Goal: Information Seeking & Learning: Learn about a topic

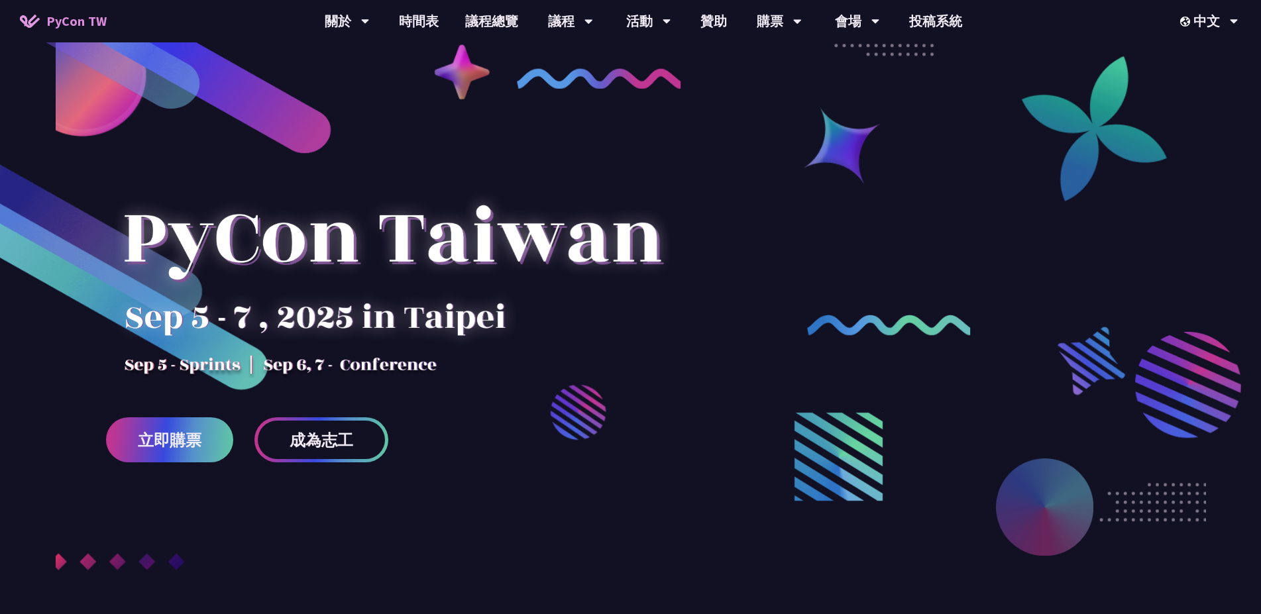
drag, startPoint x: 308, startPoint y: 254, endPoint x: 331, endPoint y: 244, distance: 24.6
click at [331, 244] on div at bounding box center [392, 262] width 572 height 232
click at [339, 437] on span "成為志工" at bounding box center [322, 440] width 64 height 17
click at [176, 451] on link "立即購票" at bounding box center [169, 439] width 127 height 45
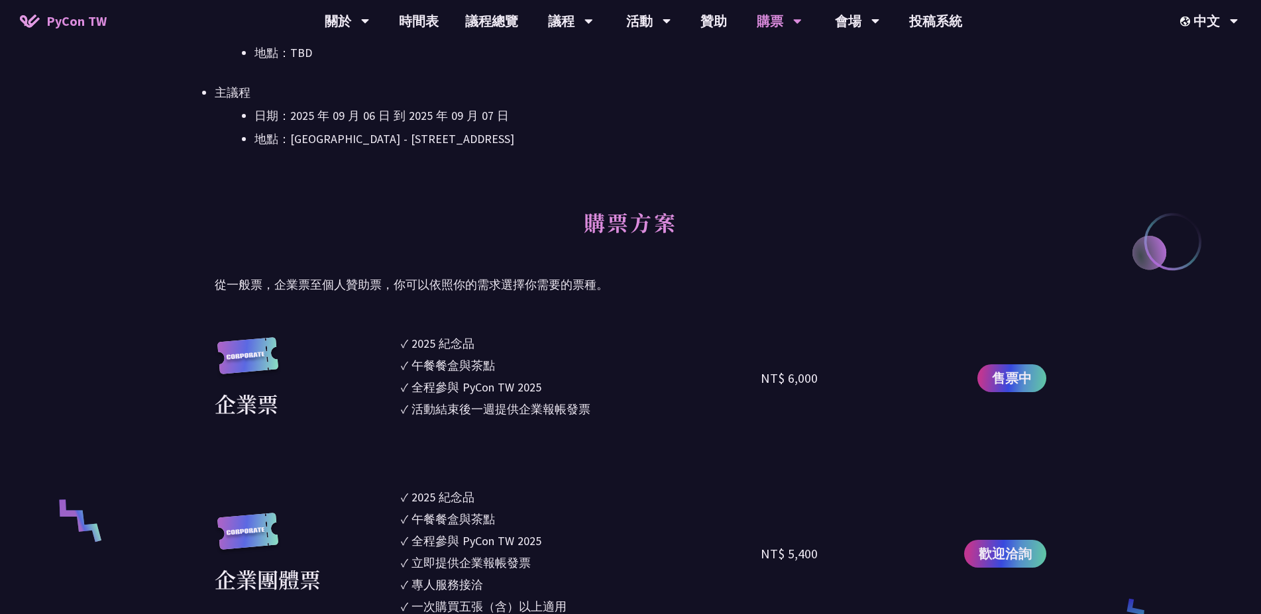
scroll to position [572, 0]
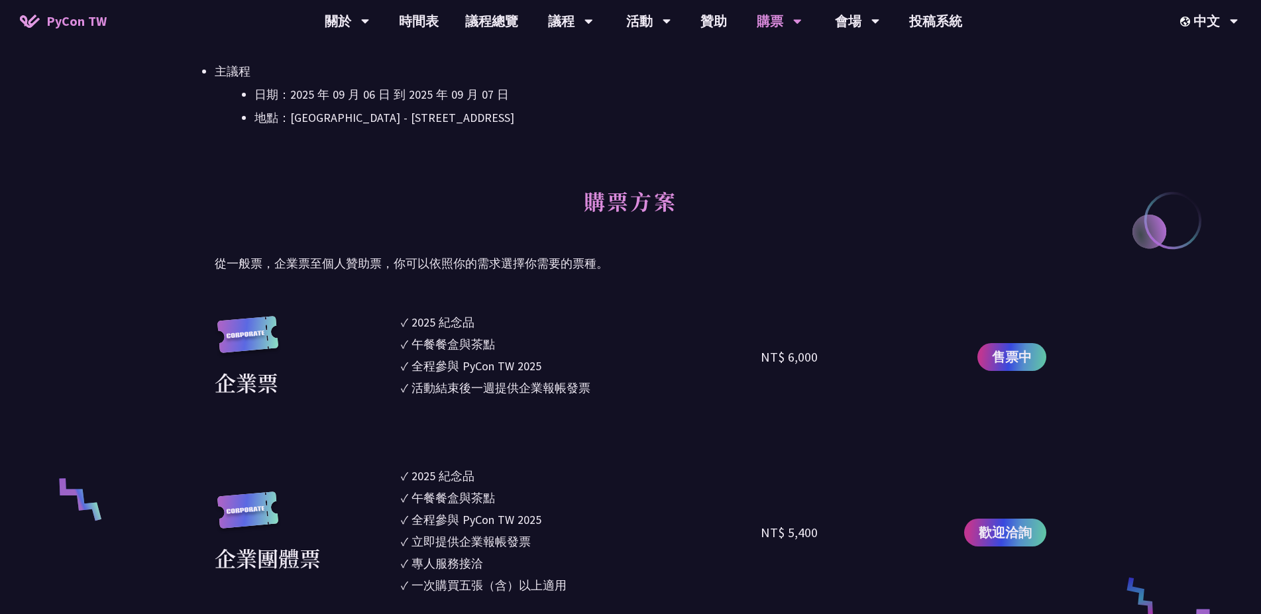
drag, startPoint x: 396, startPoint y: 391, endPoint x: 402, endPoint y: 394, distance: 6.8
click at [376, 396] on div "企業票" at bounding box center [305, 357] width 180 height 83
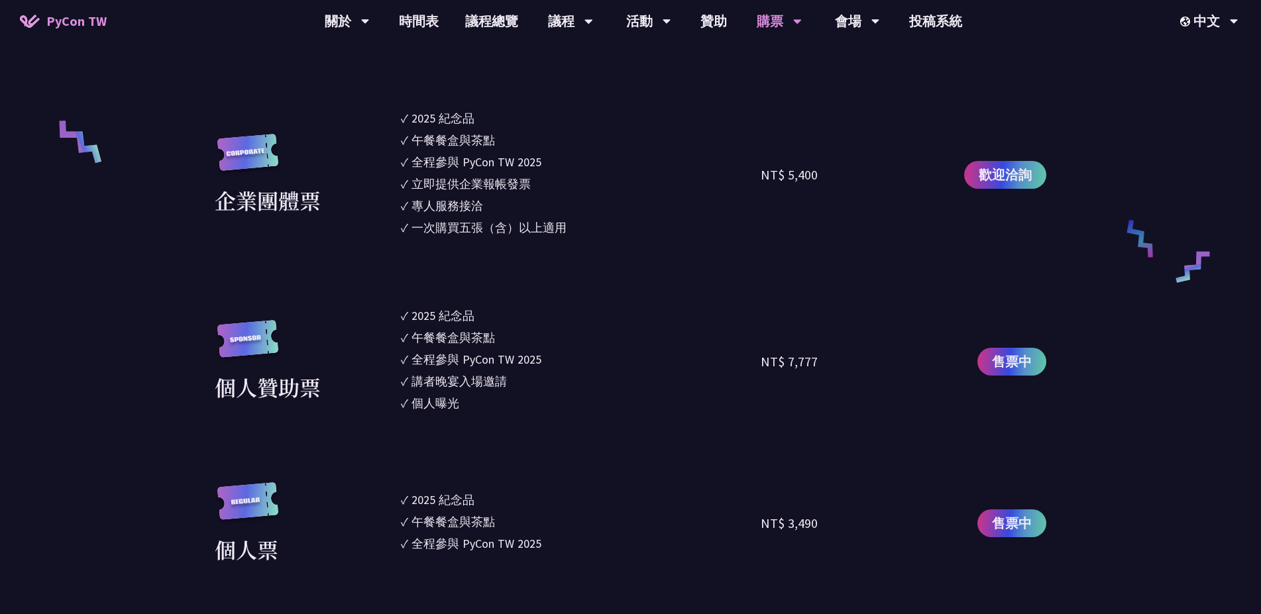
click at [367, 386] on div "個人贊助票" at bounding box center [305, 361] width 180 height 83
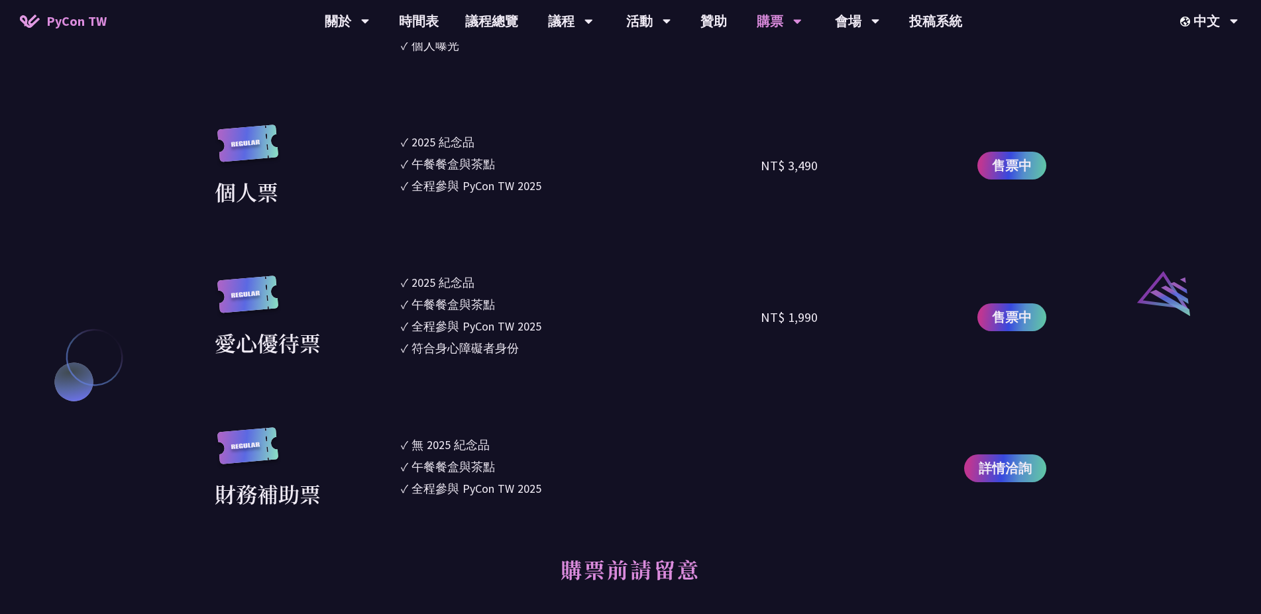
click at [352, 391] on section "企業票 ✓ 2025 紀念品 ✓ 午餐餐盒與茶點 ✓ 全程參與 PyCon TW 2025 ✓ 活動結束後一週提供企業報帳發票 NT$ 6,000 售票中 企…" at bounding box center [631, 54] width 832 height 912
drag, startPoint x: 352, startPoint y: 389, endPoint x: 356, endPoint y: 381, distance: 9.2
click at [353, 385] on section "企業票 ✓ 2025 紀念品 ✓ 午餐餐盒與茶點 ✓ 全程參與 PyCon TW 2025 ✓ 活動結束後一週提供企業報帳發票 NT$ 6,000 售票中 企…" at bounding box center [631, 54] width 832 height 912
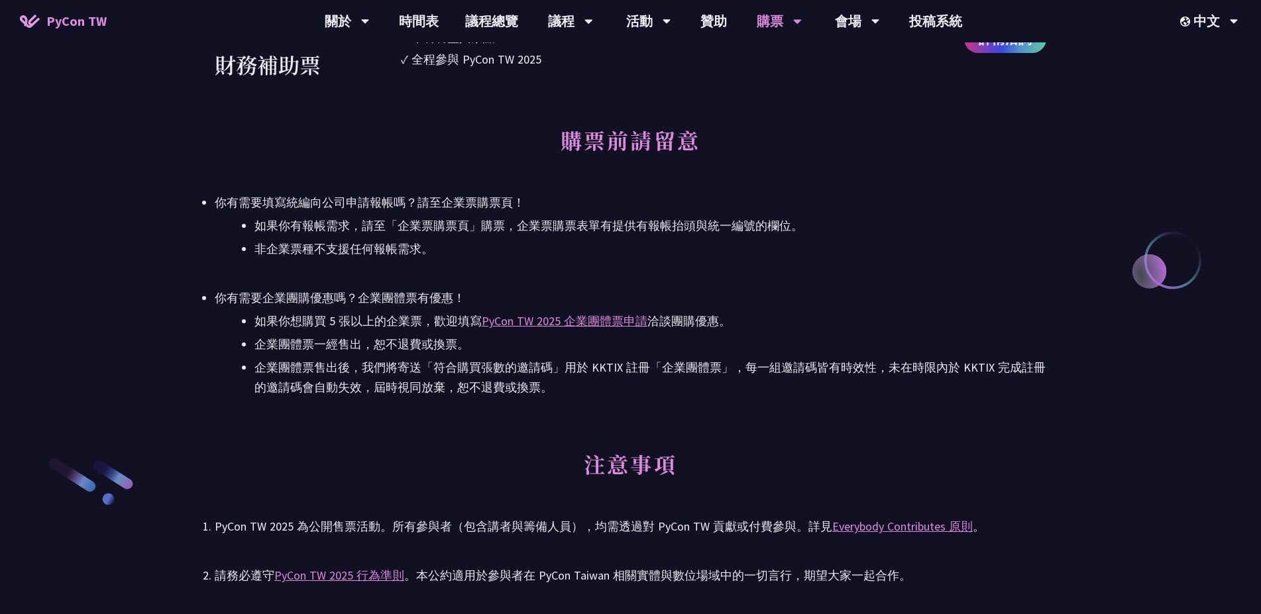
scroll to position [2147, 0]
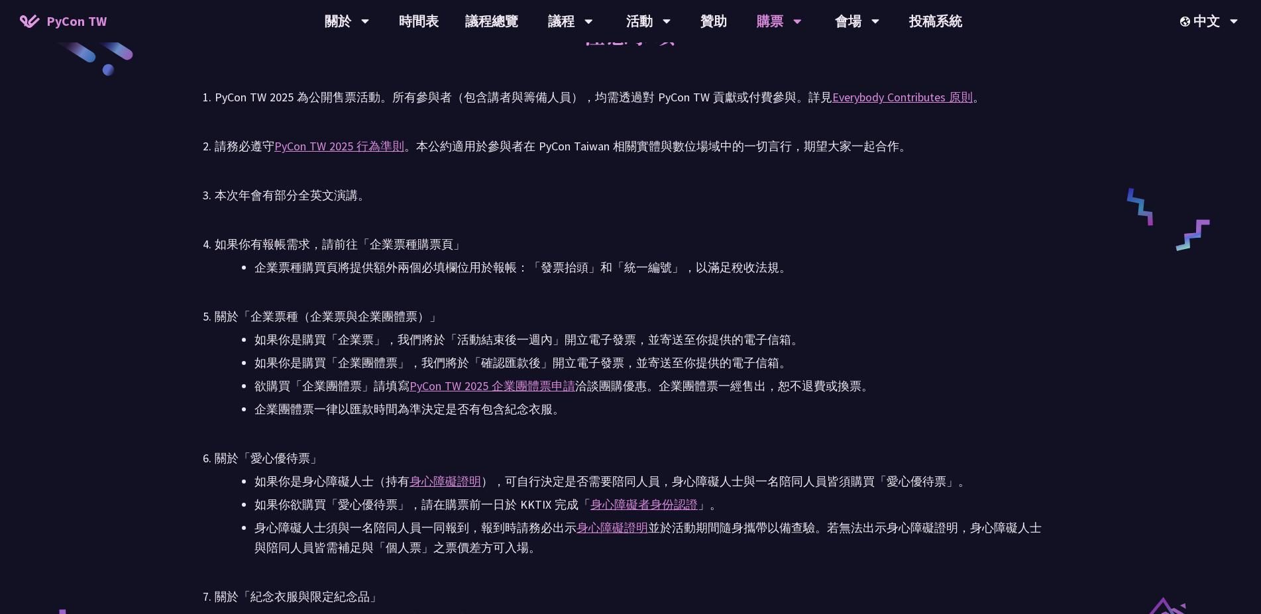
click at [469, 245] on ul "PyCon TW 2025 為公開售票活動。所有參與者（包含講者與籌備人員），均需透過對 PyCon TW 貢獻或付費參與。詳見 Everybody Cont…" at bounding box center [631, 502] width 832 height 831
click at [546, 205] on div "本次年會有部分全英文演講。" at bounding box center [631, 196] width 832 height 20
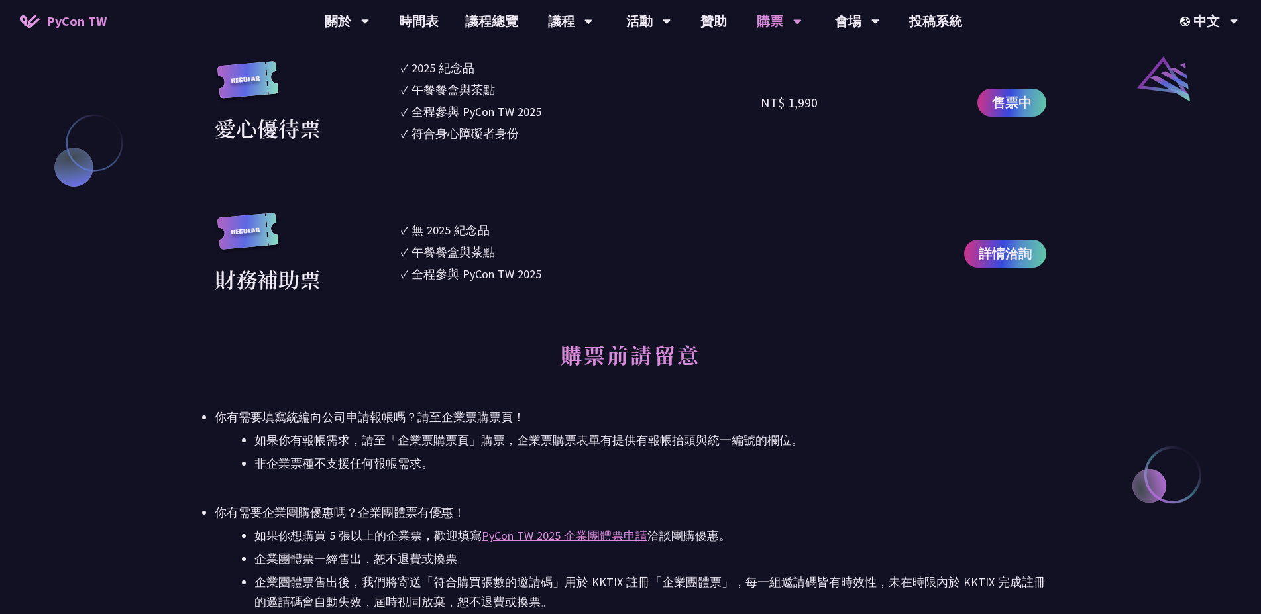
scroll to position [1073, 0]
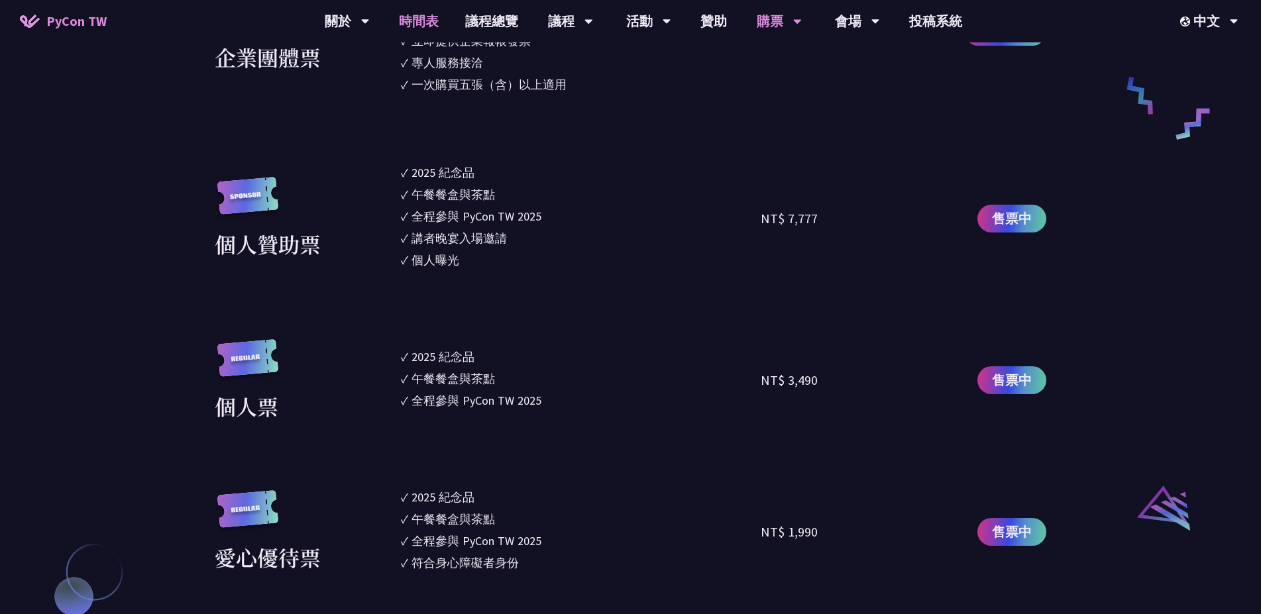
click at [418, 17] on link "時間表" at bounding box center [419, 21] width 66 height 42
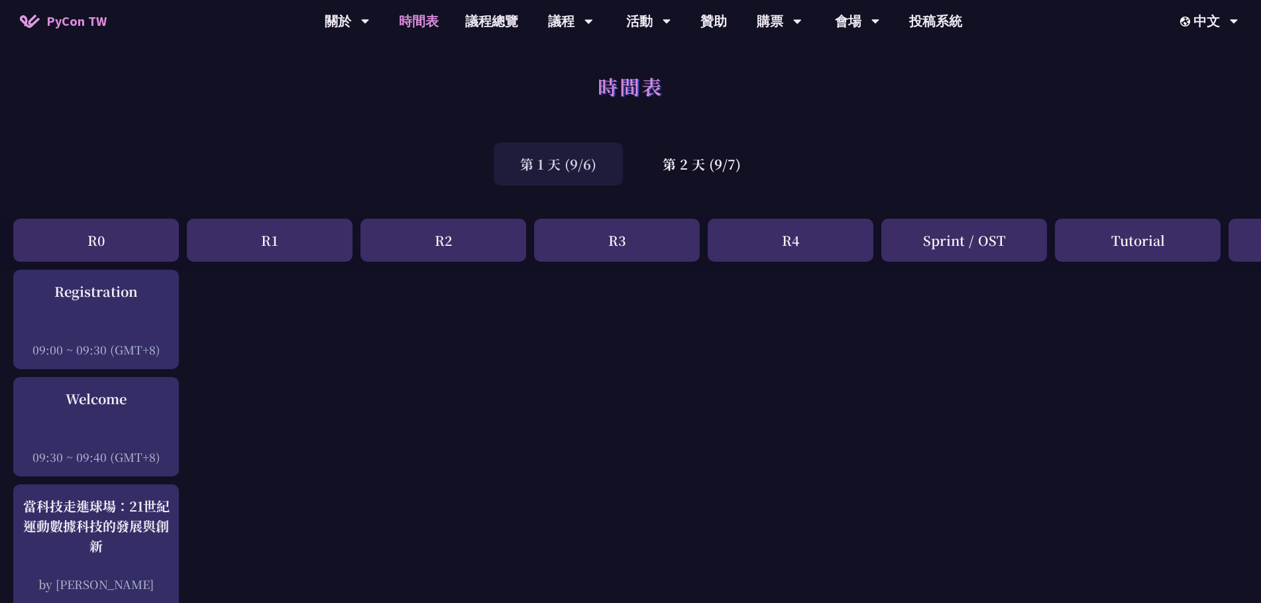
click at [255, 235] on div "R1" at bounding box center [270, 240] width 166 height 43
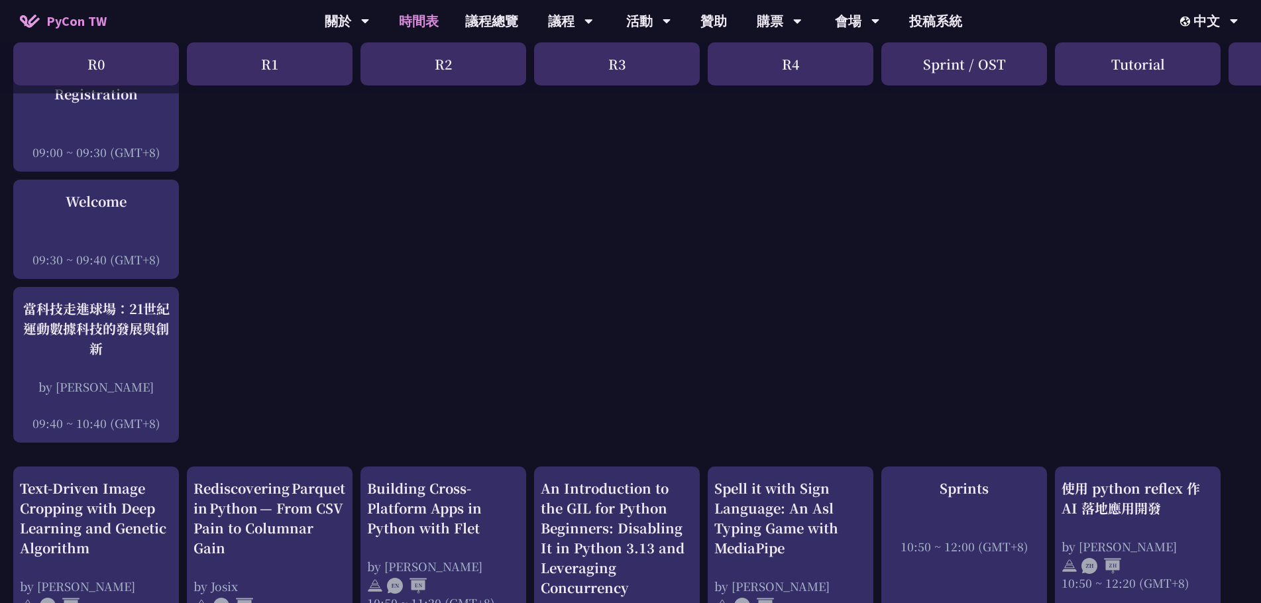
scroll to position [215, 0]
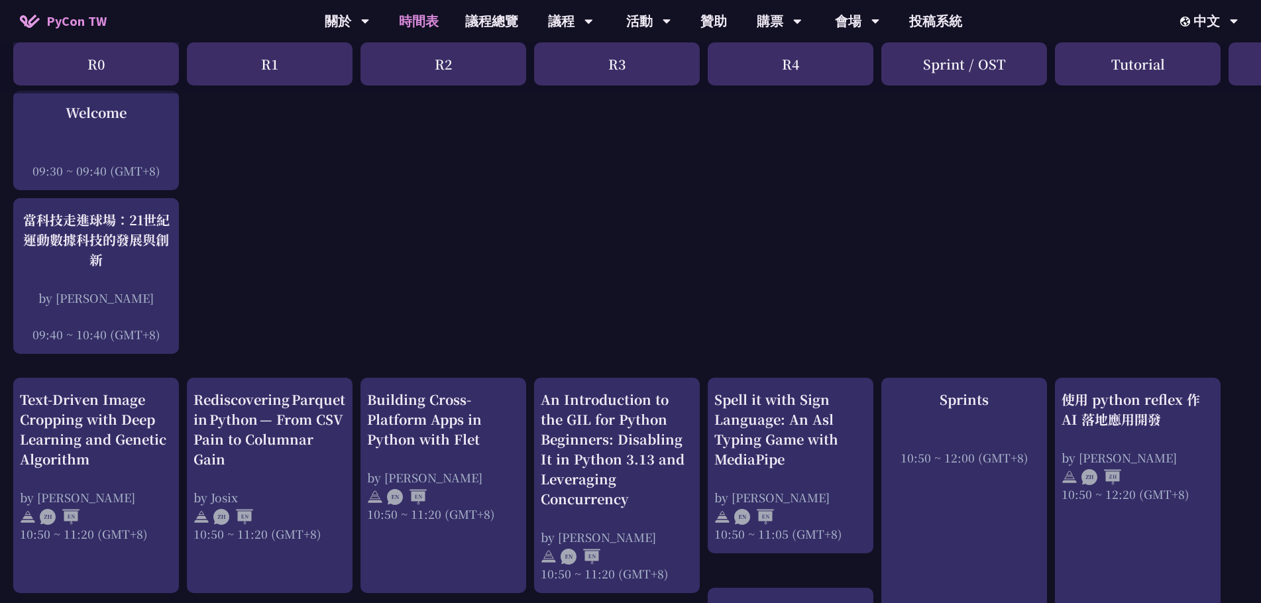
scroll to position [501, 0]
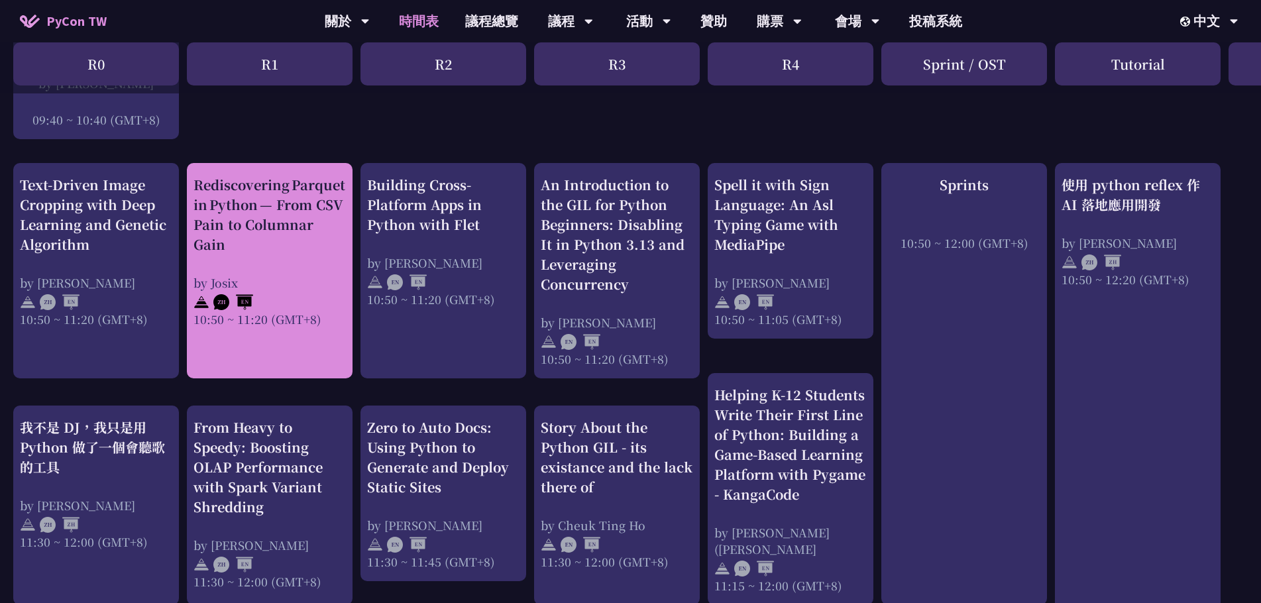
click at [311, 212] on div "Rediscovering Parquet in Python — From CSV Pain to Columnar Gain" at bounding box center [269, 215] width 152 height 80
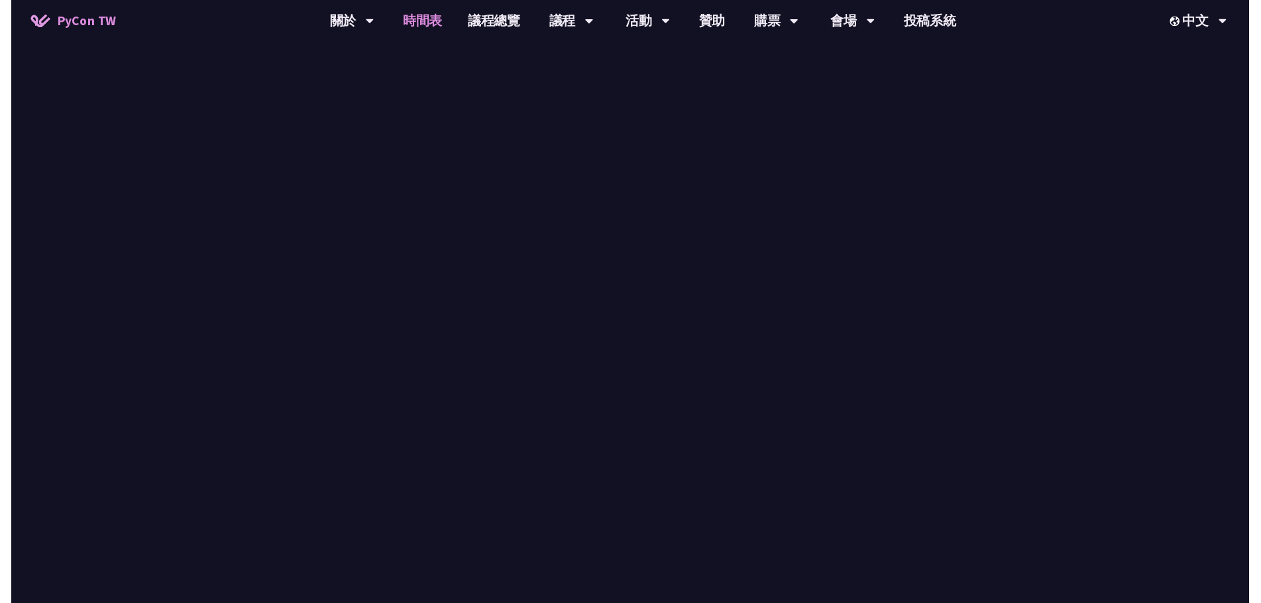
scroll to position [501, 0]
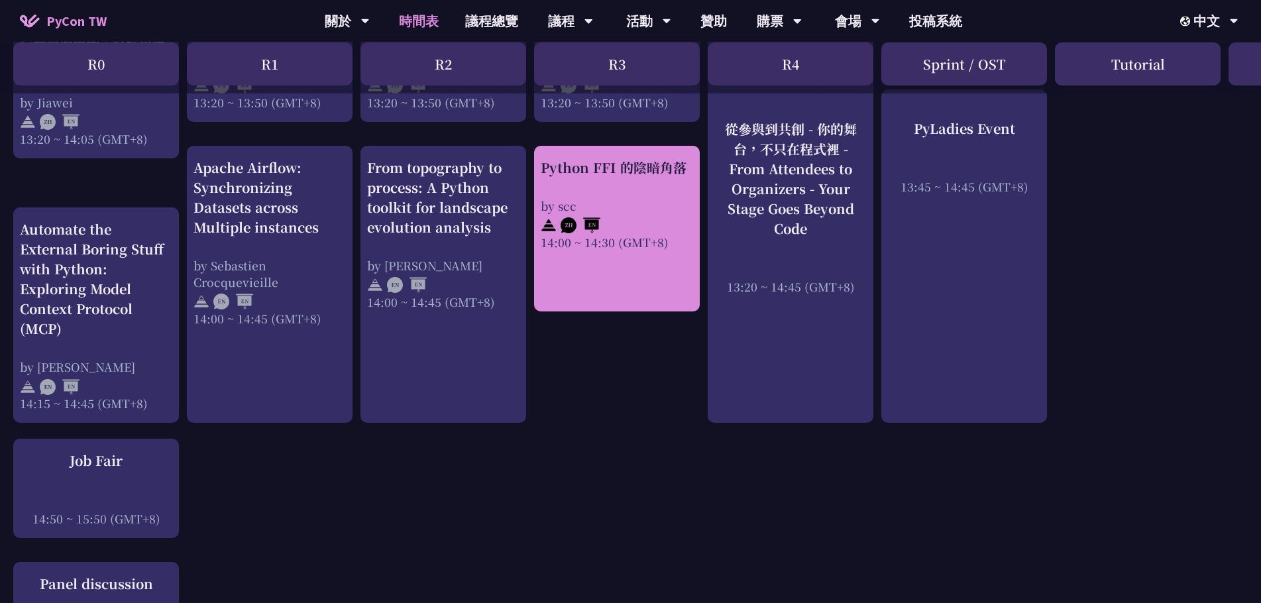
scroll to position [1360, 0]
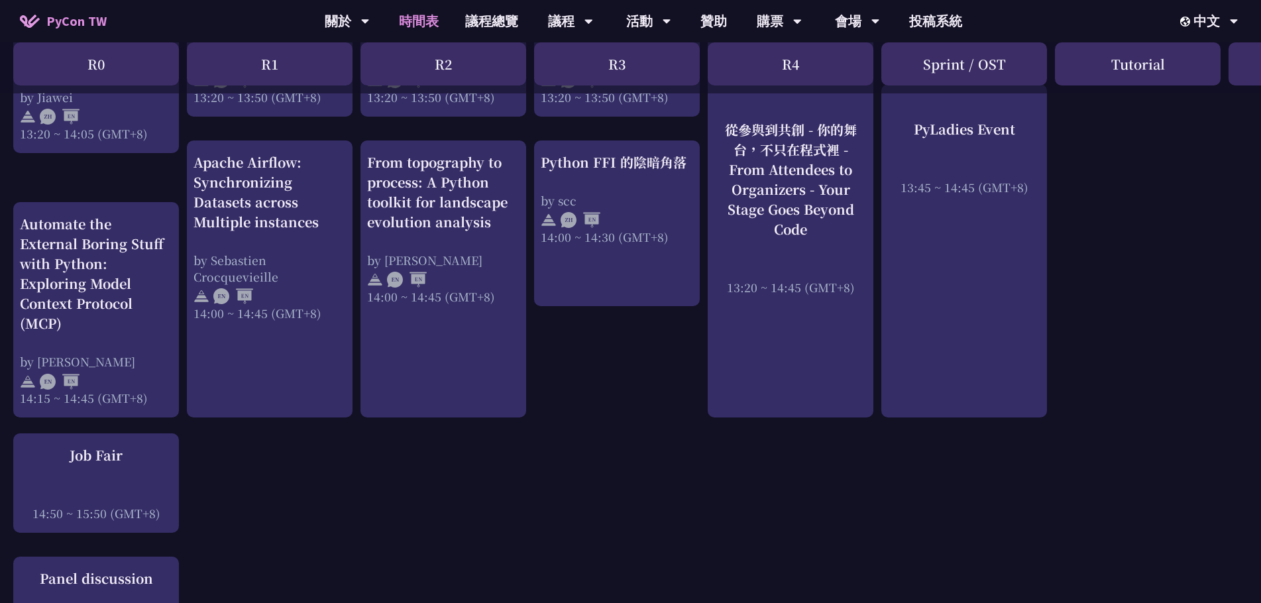
drag, startPoint x: 586, startPoint y: 276, endPoint x: 647, endPoint y: 381, distance: 122.0
click at [633, 376] on div "An Introduction to the GIL for Python Beginners: Disabling It in Python 3.13 an…" at bounding box center [703, 1] width 1407 height 2183
click at [557, 359] on div "An Introduction to the GIL for Python Beginners: Disabling It in Python 3.13 an…" at bounding box center [703, 1] width 1407 height 2183
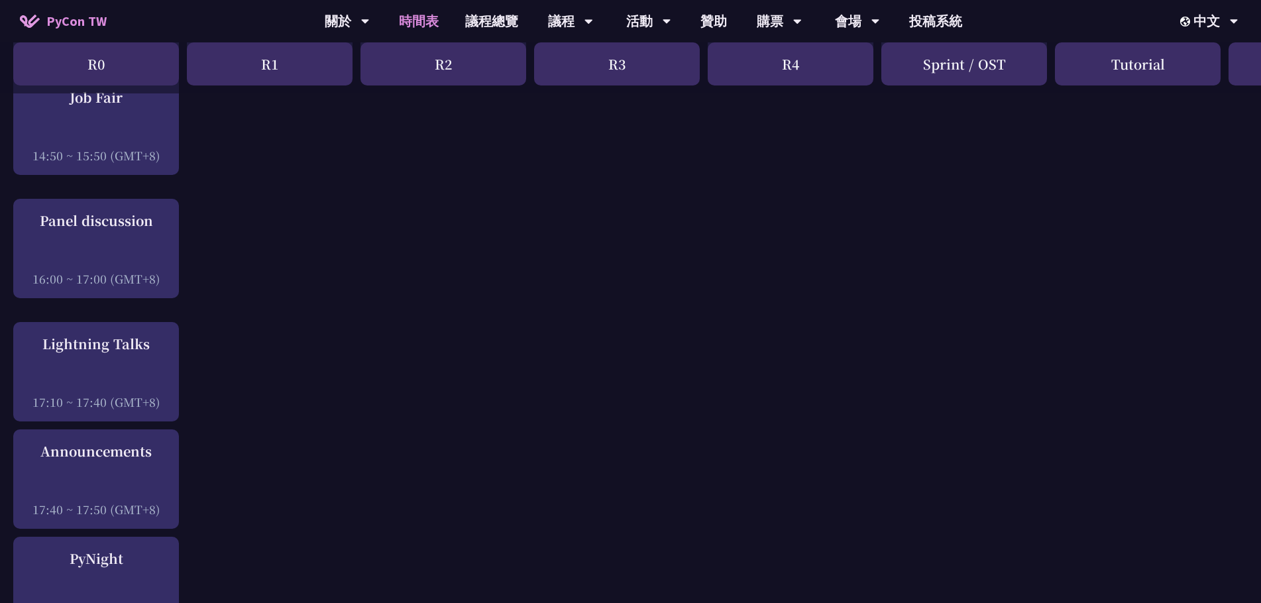
scroll to position [2218, 0]
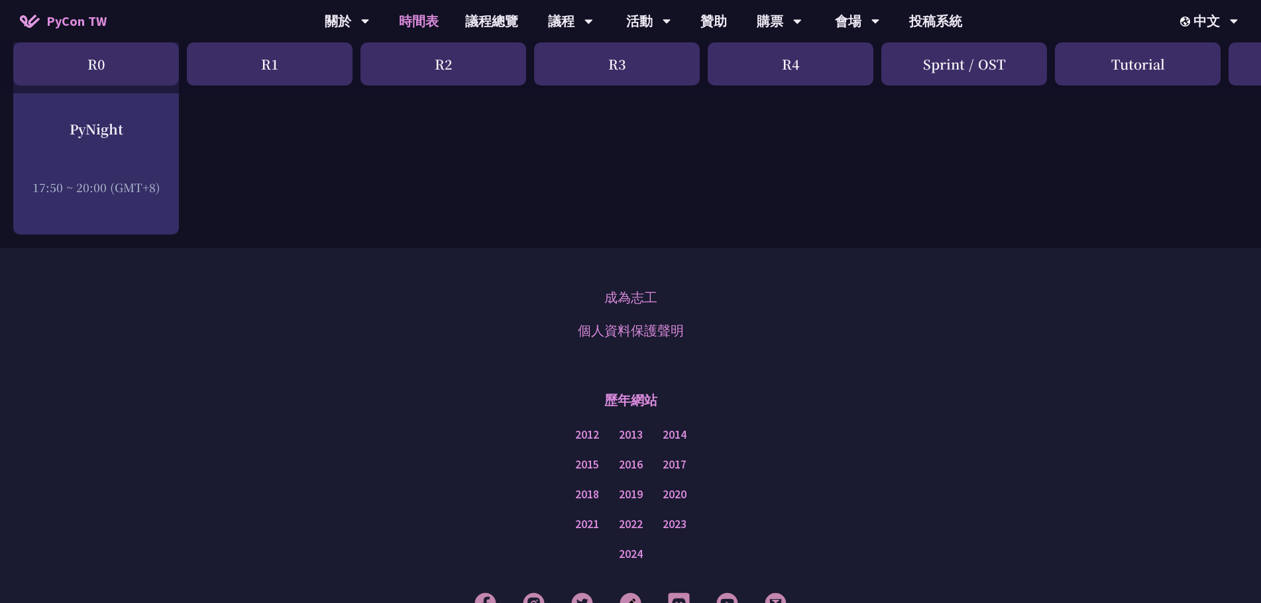
click at [576, 369] on div "成為志工 個人資料保護聲明 歷年網站 2012 2013 2014 2015 2016 2017 2018 2019 2020 2021 2022 2023 …" at bounding box center [630, 454] width 1261 height 413
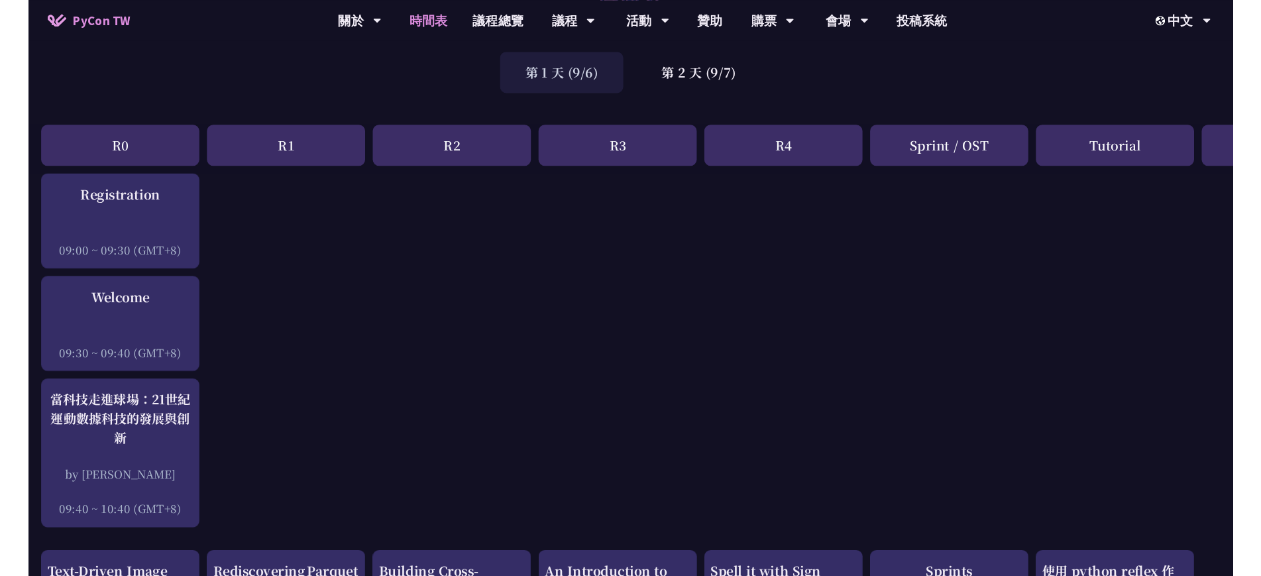
scroll to position [72, 0]
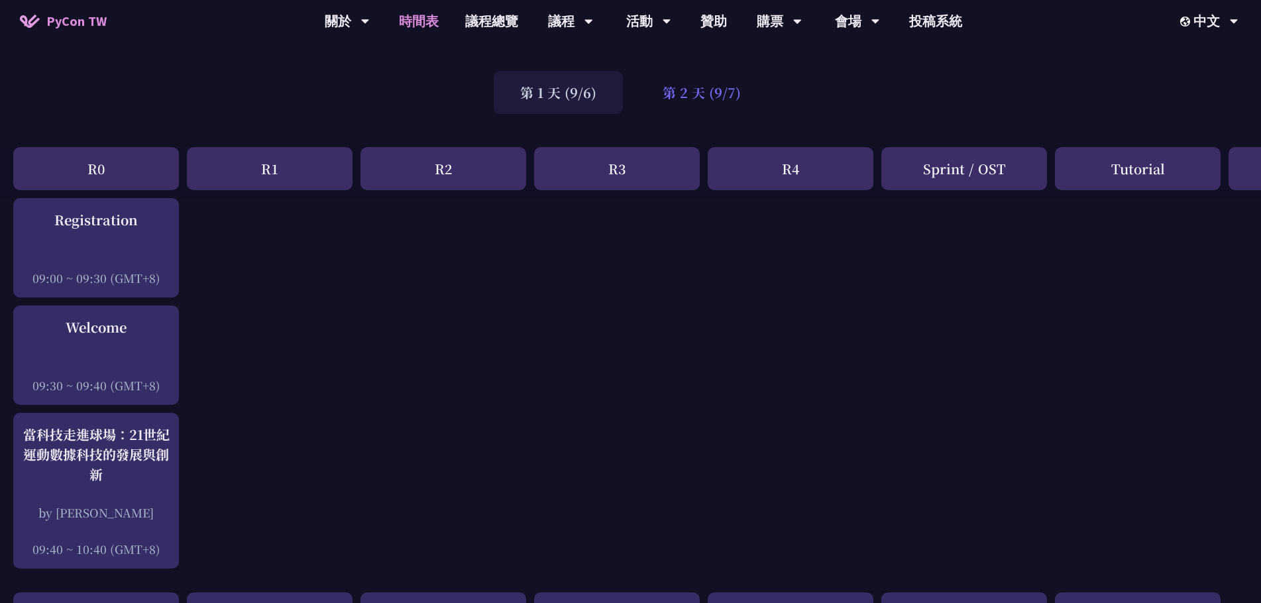
click at [709, 107] on div "第 2 天 (9/7)" at bounding box center [701, 92] width 131 height 43
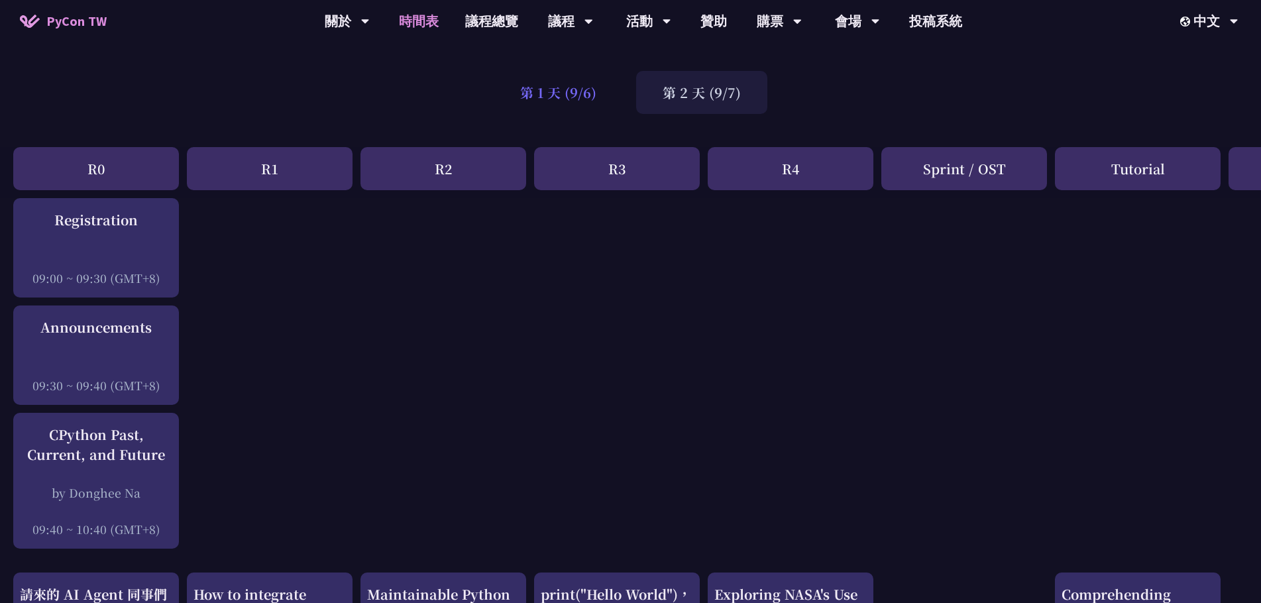
click at [576, 95] on div "第 1 天 (9/6)" at bounding box center [558, 92] width 129 height 43
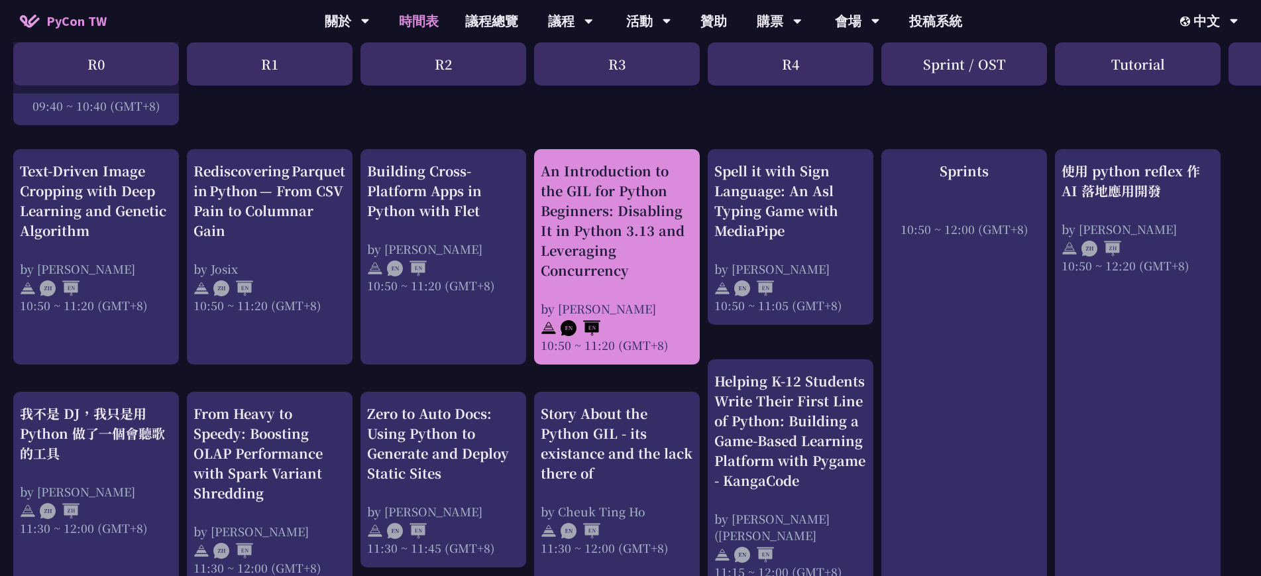
scroll to position [508, 0]
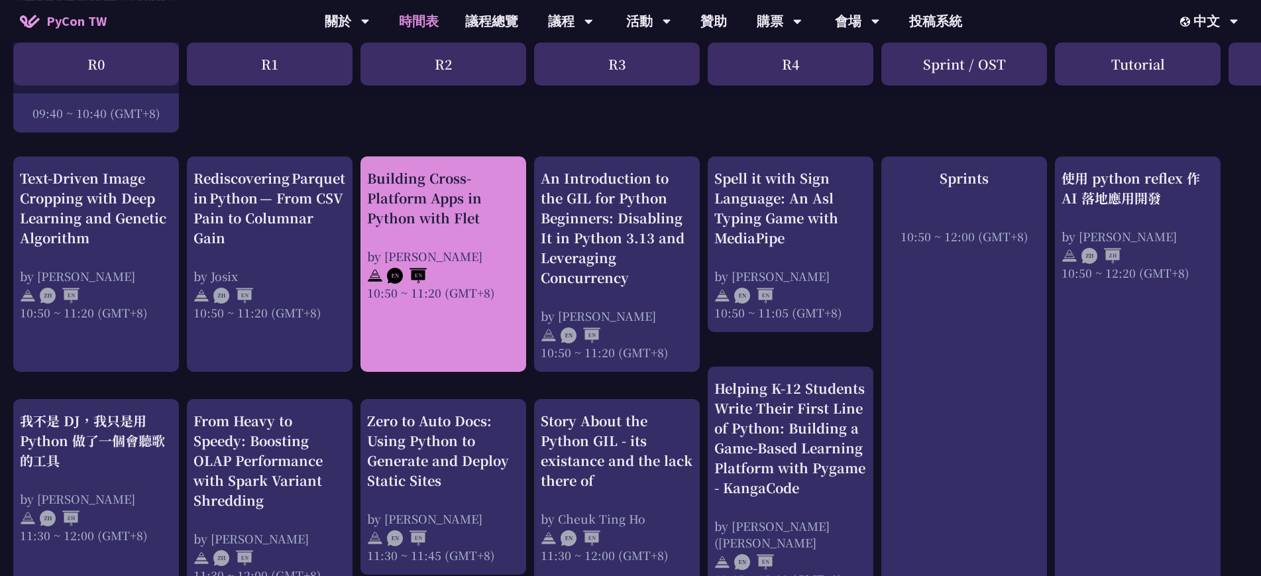
click at [459, 241] on div "Building Cross-Platform Apps in Python with Flet by [PERSON_NAME] 10:50 ~ 11:20…" at bounding box center [443, 234] width 152 height 133
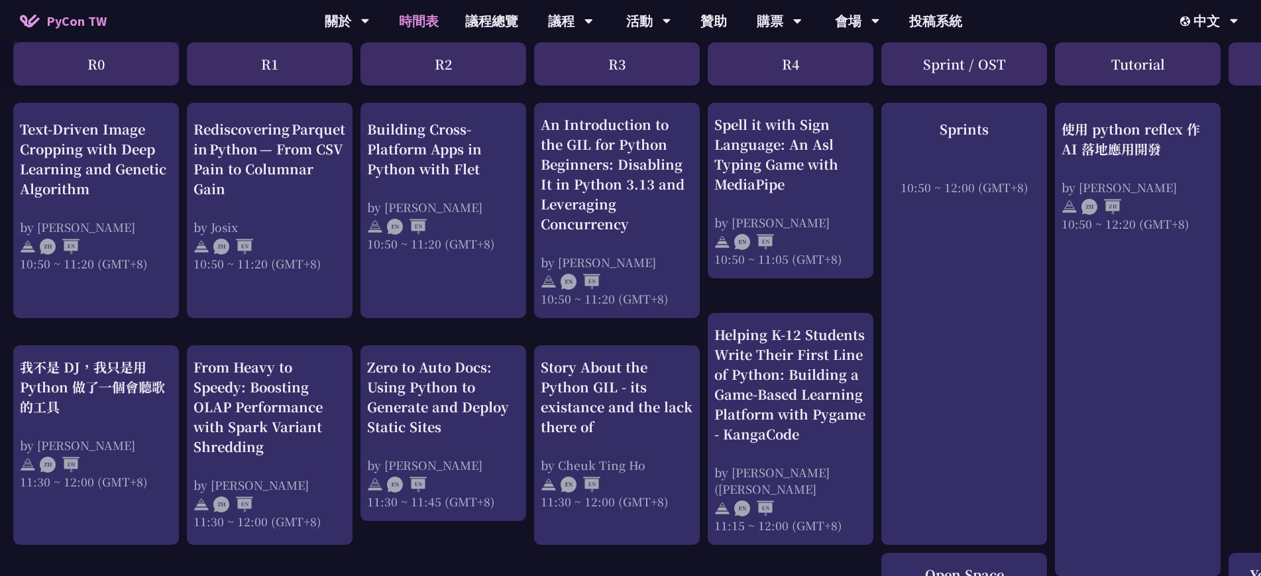
scroll to position [651, 0]
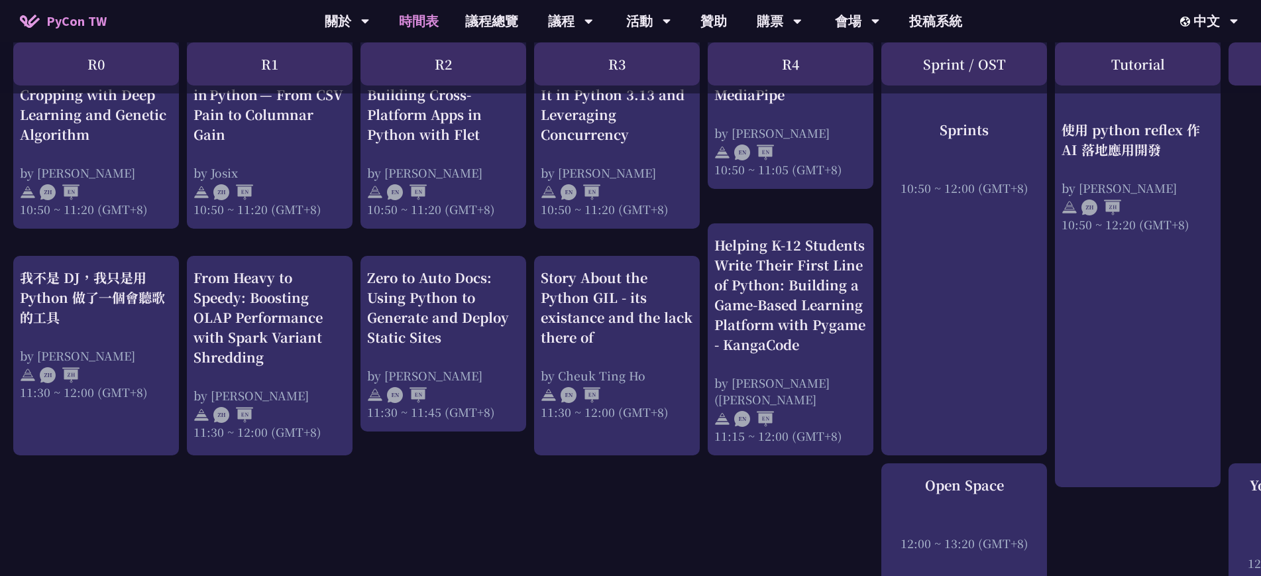
click at [170, 319] on div "我不是 DJ，我只是用 Python 做了一個會聽歌的工具" at bounding box center [96, 298] width 152 height 60
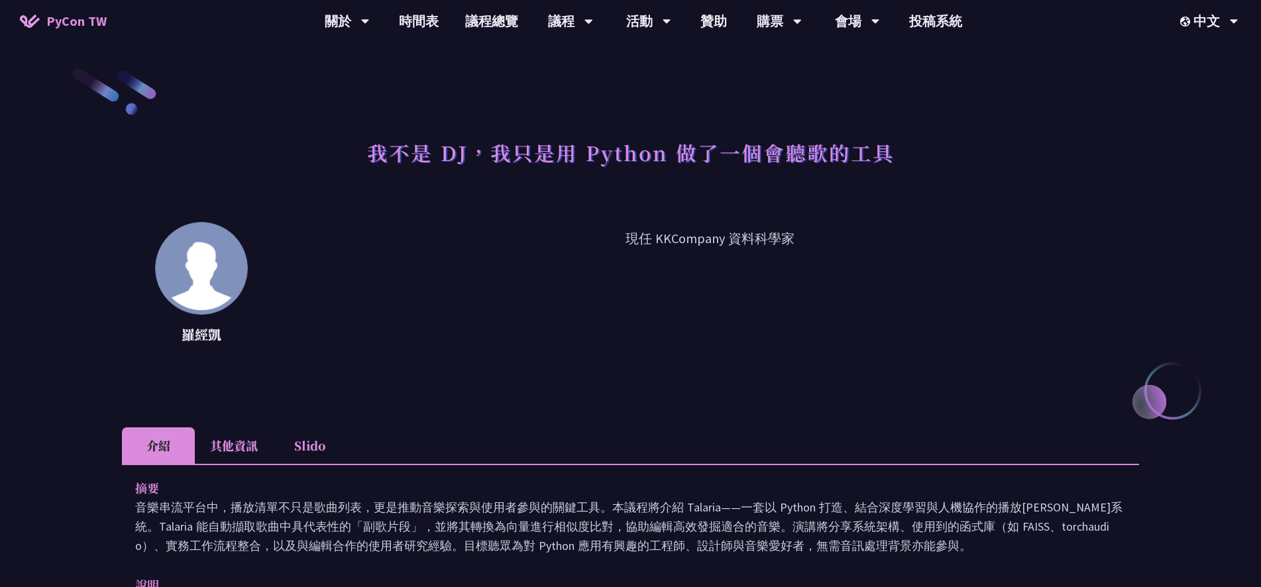
click at [435, 345] on p "現任 KKCompany 資料科學家" at bounding box center [710, 288] width 858 height 119
drag, startPoint x: 435, startPoint y: 339, endPoint x: 431, endPoint y: 349, distance: 10.7
click at [432, 349] on div "[PERSON_NAME][PERSON_NAME] 現任 KKCompany 資料科學家" at bounding box center [630, 288] width 1017 height 133
click at [429, 348] on div "[PERSON_NAME][PERSON_NAME] 現任 KKCompany 資料科學家" at bounding box center [630, 288] width 1017 height 133
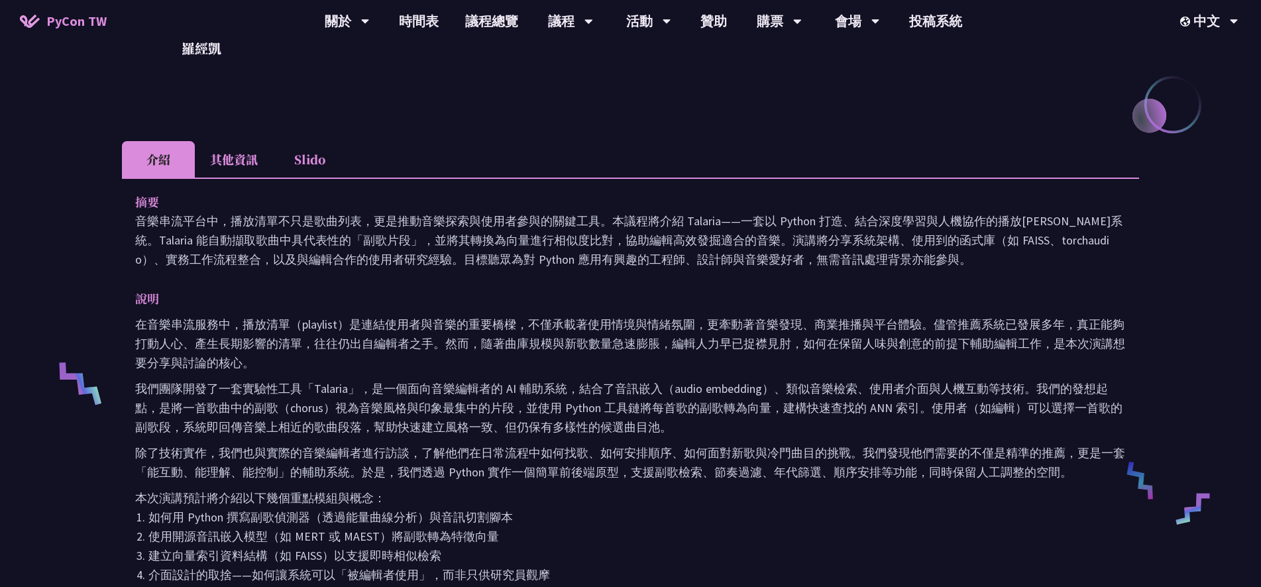
scroll to position [572, 0]
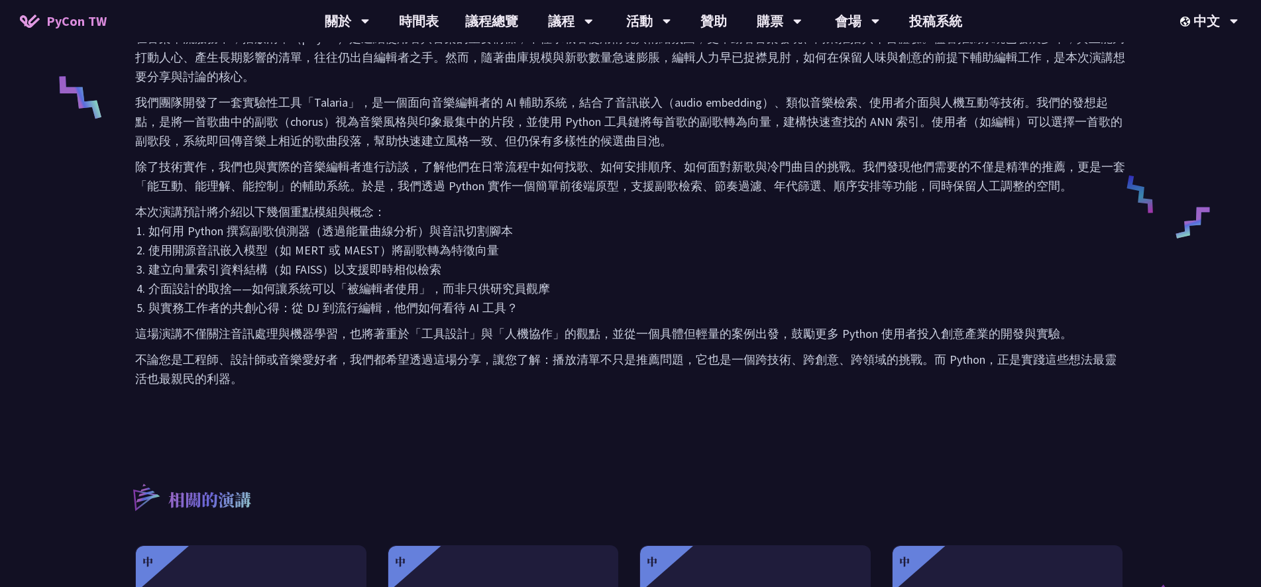
click at [429, 343] on div "在音樂串流服務中，播放清單（playlist）是連結使用者與音樂的重要橋樑，不僅承載著使用情境與情緒氛圍，更牽動著音樂發現、商業推播與平台體驗。儘管推薦系統已…" at bounding box center [630, 208] width 991 height 360
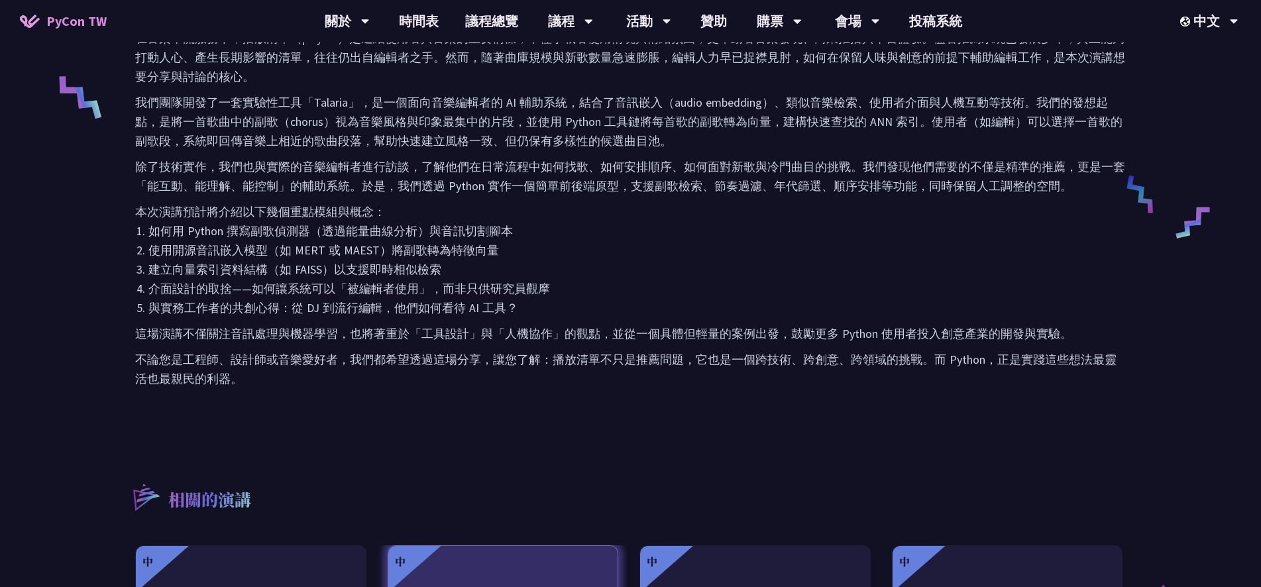
scroll to position [930, 0]
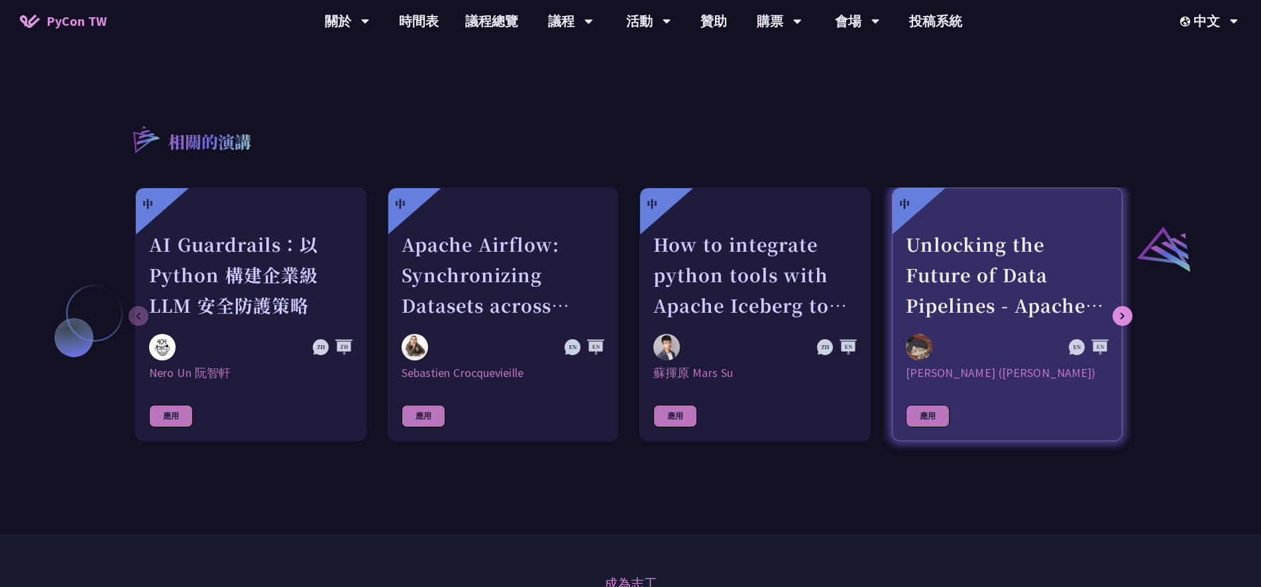
click at [989, 244] on div "Unlocking the Future of Data Pipelines - Apache Airflow 3" at bounding box center [1007, 274] width 203 height 91
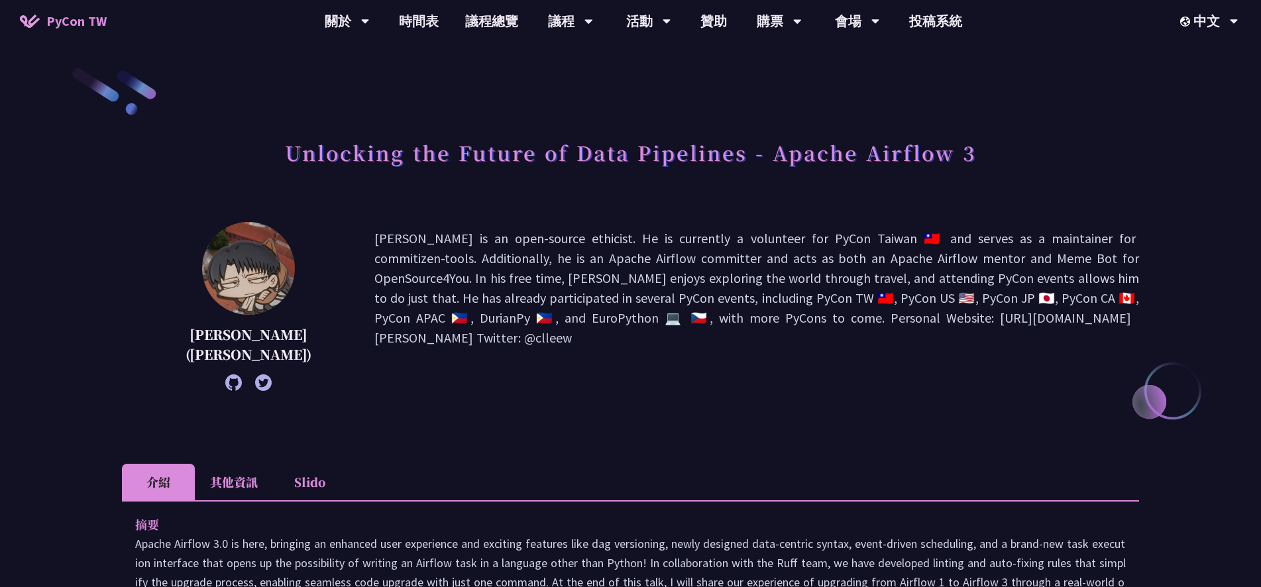
drag, startPoint x: 435, startPoint y: 205, endPoint x: 343, endPoint y: 227, distance: 94.0
click at [232, 269] on img at bounding box center [248, 268] width 93 height 93
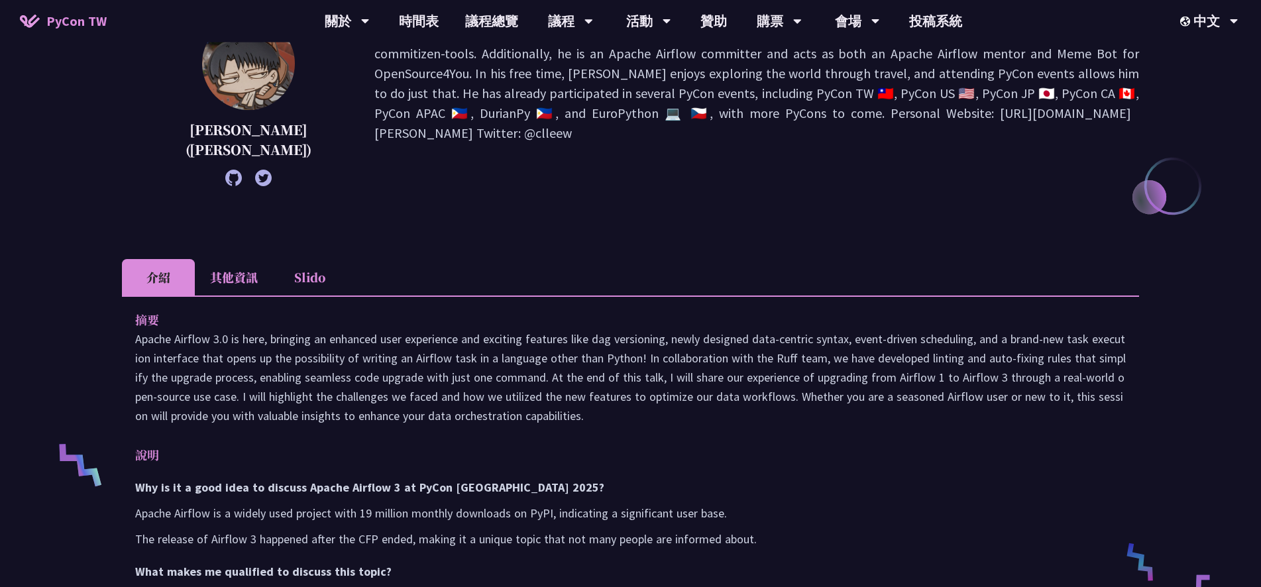
scroll to position [215, 0]
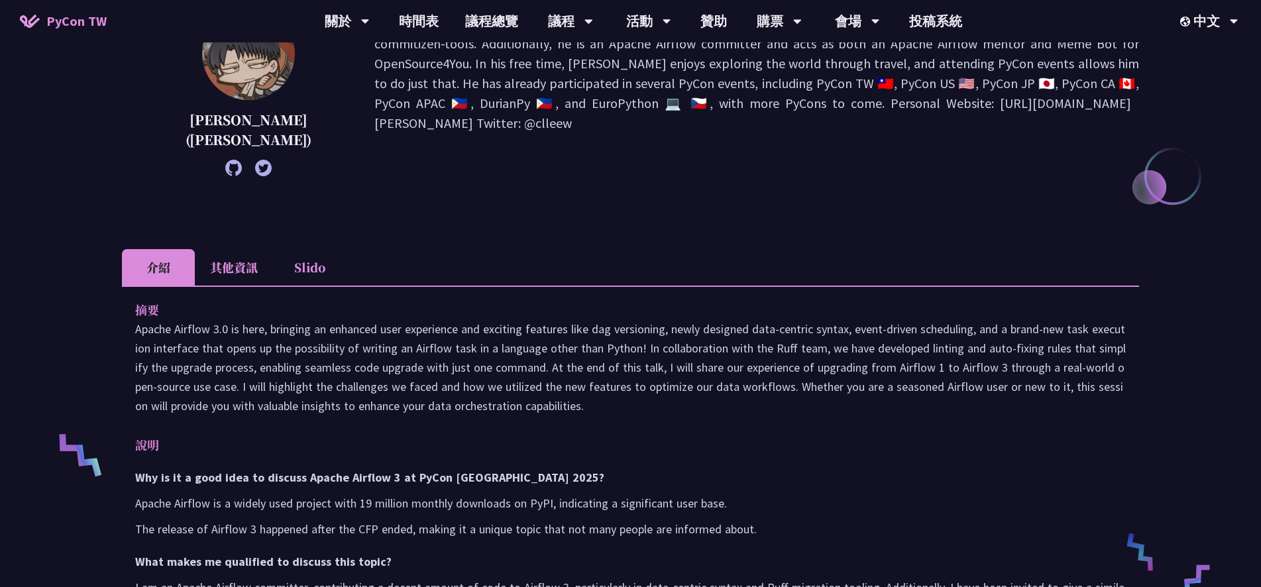
drag, startPoint x: 491, startPoint y: 315, endPoint x: 467, endPoint y: 286, distance: 38.2
click at [410, 261] on ul "介紹 其他資訊 Slido" at bounding box center [630, 267] width 1017 height 36
click at [225, 170] on icon at bounding box center [233, 168] width 17 height 17
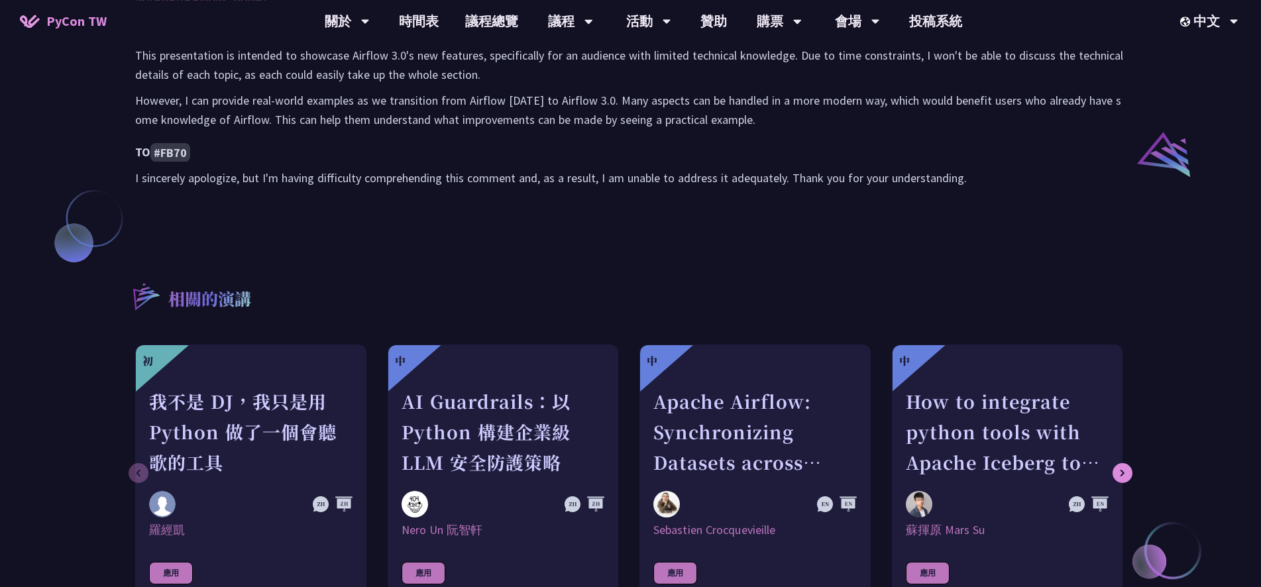
scroll to position [1073, 0]
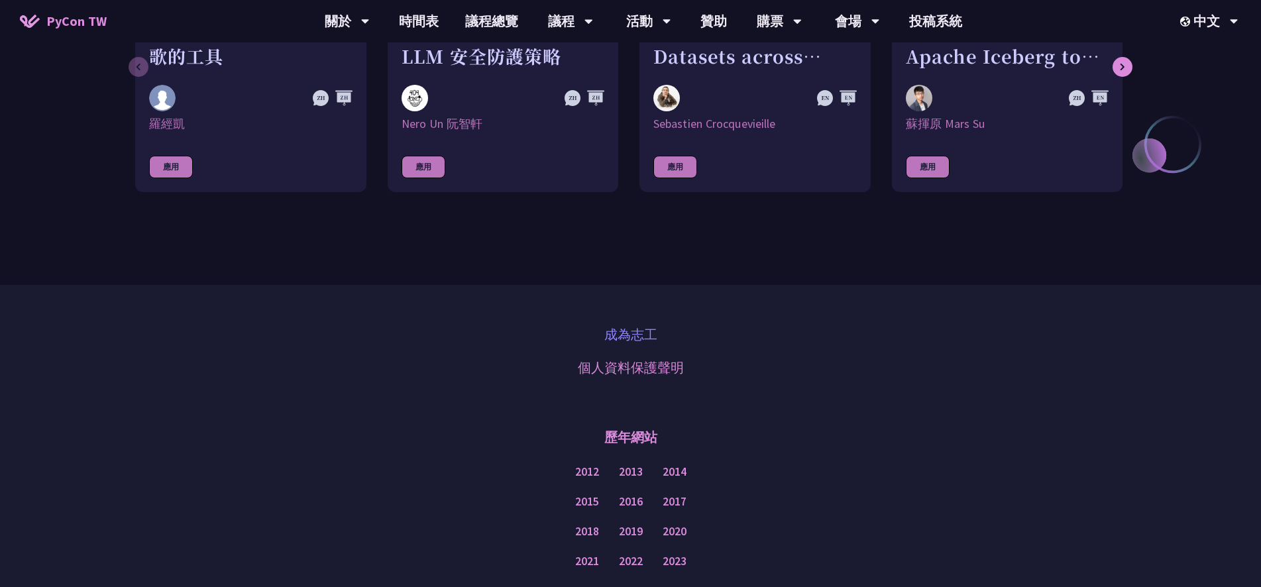
click at [651, 334] on link "成為志工" at bounding box center [630, 335] width 53 height 20
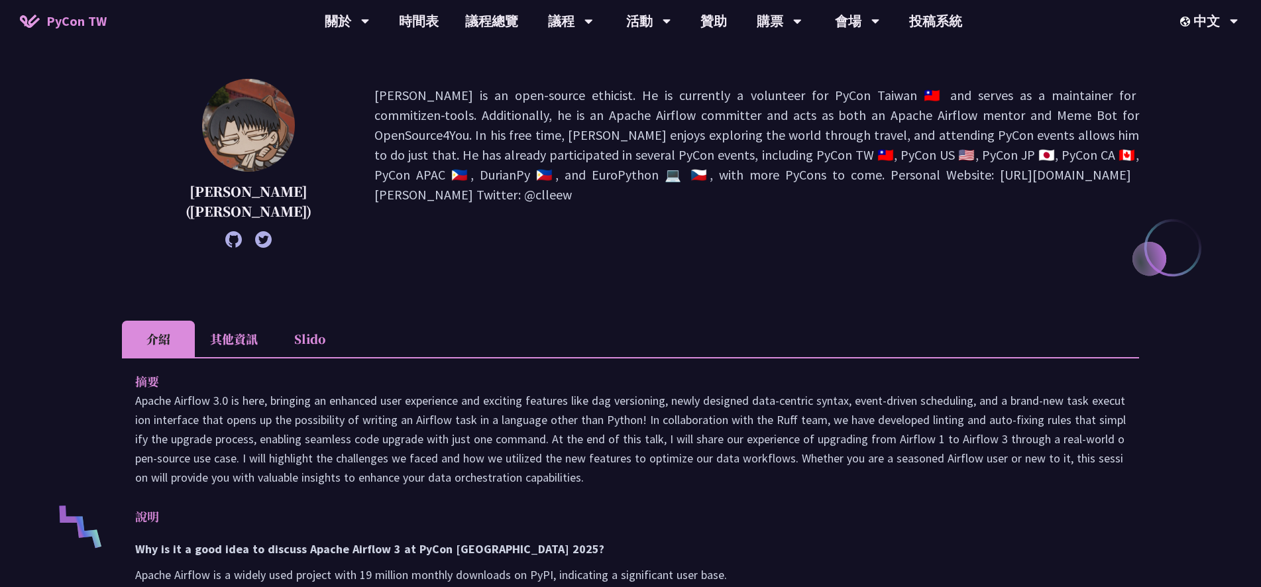
scroll to position [0, 0]
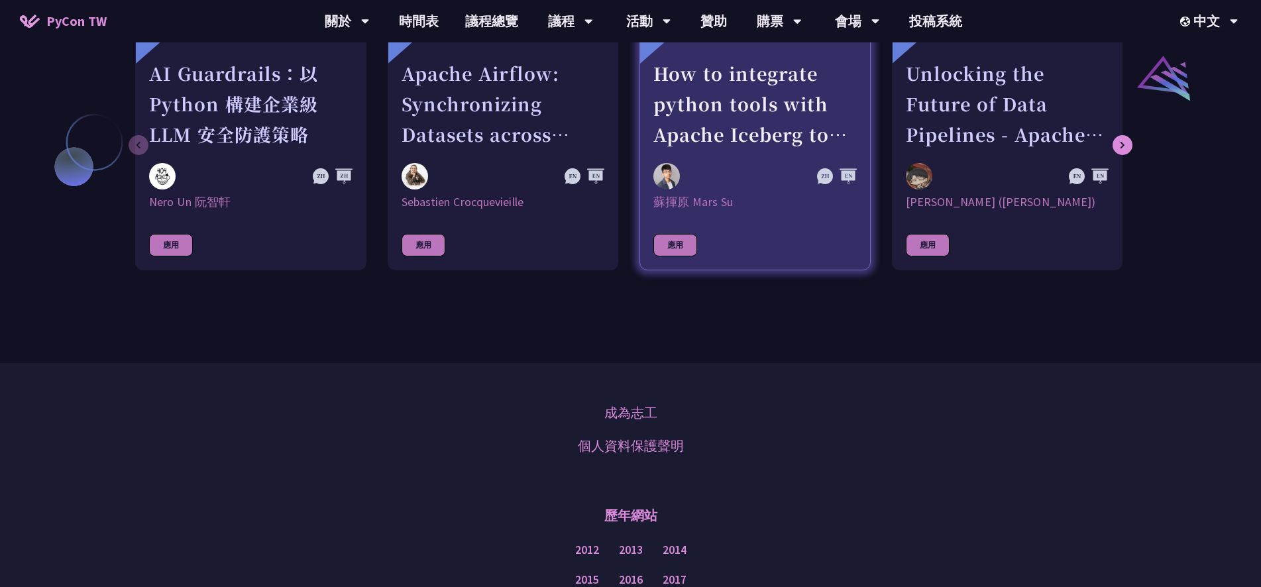
scroll to position [958, 0]
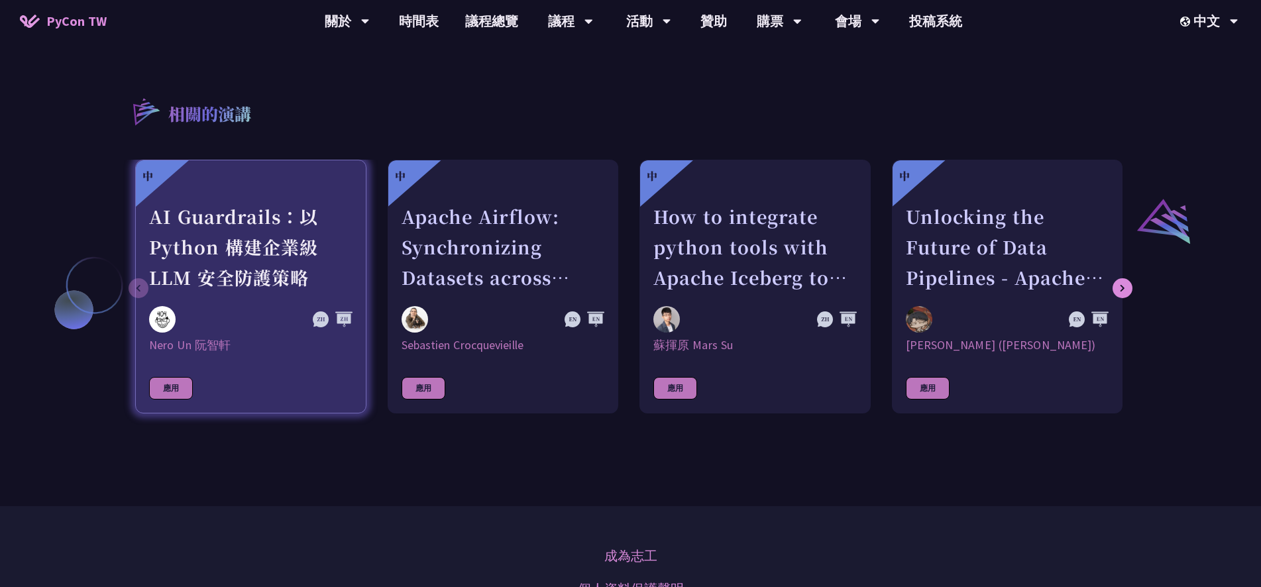
click at [345, 250] on div "AI Guardrails：以 Python 構建企業級 LLM 安全防護策略" at bounding box center [250, 246] width 203 height 91
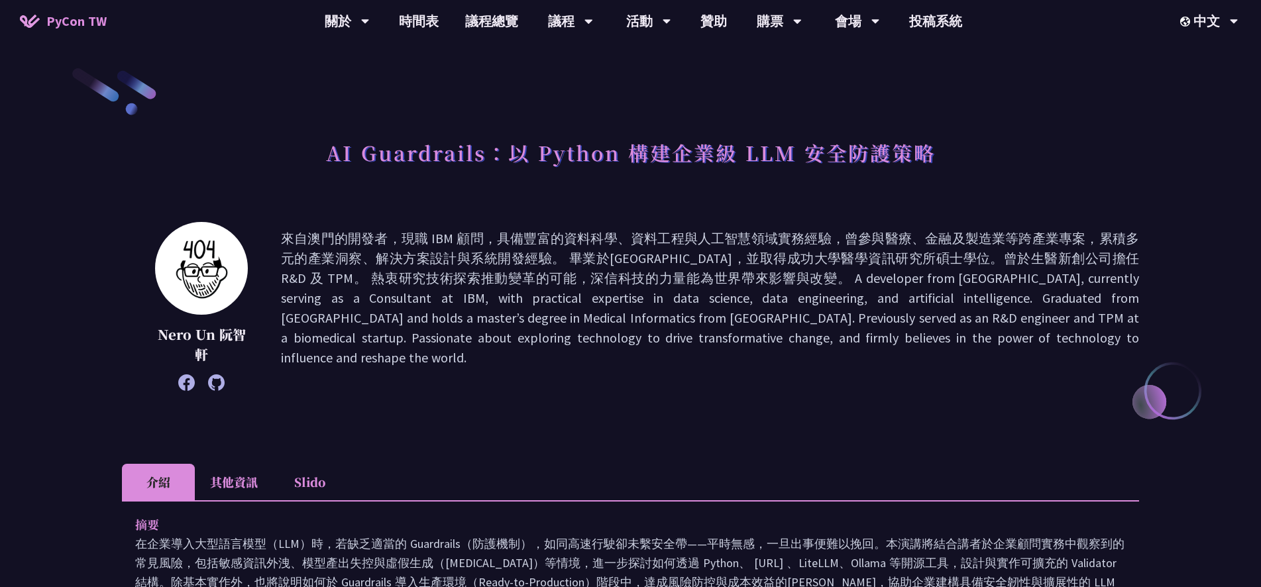
click at [542, 327] on p at bounding box center [710, 307] width 858 height 156
drag, startPoint x: 629, startPoint y: 337, endPoint x: 620, endPoint y: 338, distance: 8.7
click at [608, 345] on p at bounding box center [710, 307] width 858 height 156
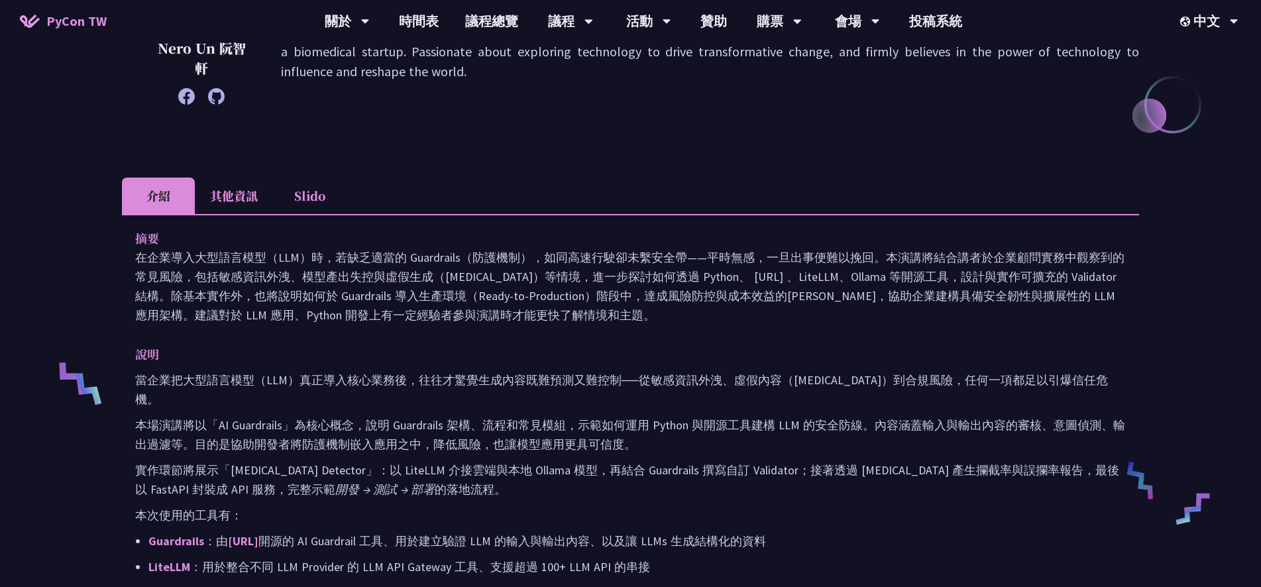
click at [553, 321] on p "在企業導入大型語言模型（LLM）時，若缺乏適當的 Guardrails（防護機制），如同高速行駛卻未繫安全帶——平時無感，一旦出事便難以挽回。本演講將結合講者…" at bounding box center [630, 286] width 991 height 77
click at [562, 339] on div "摘要 在企業導入大型語言模型（LLM）時，若缺乏適當的 Guardrails（防護機制），如同高速行駛卻未繫安全帶——平時無感，一旦出事便難以挽回。本演講將結…" at bounding box center [630, 495] width 1017 height 563
click at [839, 278] on p "在企業導入大型語言模型（LLM）時，若缺乏適當的 Guardrails（防護機制），如同高速行駛卻未繫安全帶——平時無感，一旦出事便難以挽回。本演講將結合講者…" at bounding box center [630, 286] width 991 height 77
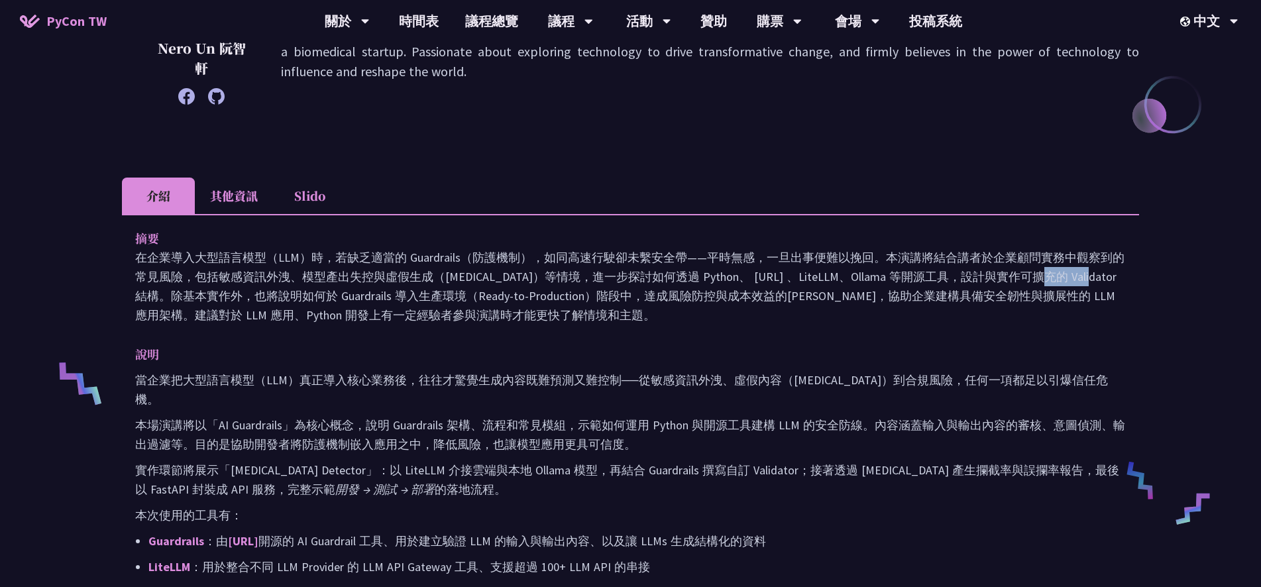
click at [839, 278] on p "在企業導入大型語言模型（LLM）時，若缺乏適當的 Guardrails（防護機制），如同高速行駛卻未繫安全帶——平時無感，一旦出事便難以挽回。本演講將結合講者…" at bounding box center [630, 286] width 991 height 77
click at [879, 269] on p "在企業導入大型語言模型（LLM）時，若缺乏適當的 Guardrails（防護機制），如同高速行駛卻未繫安全帶——平時無感，一旦出事便難以挽回。本演講將結合講者…" at bounding box center [630, 286] width 991 height 77
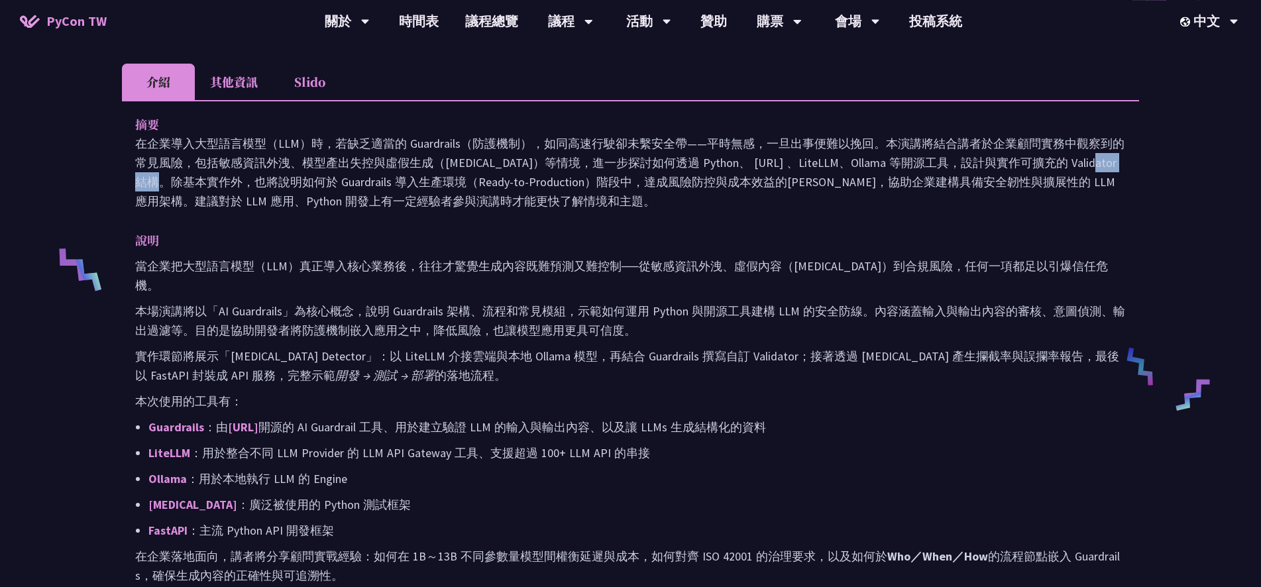
scroll to position [429, 0]
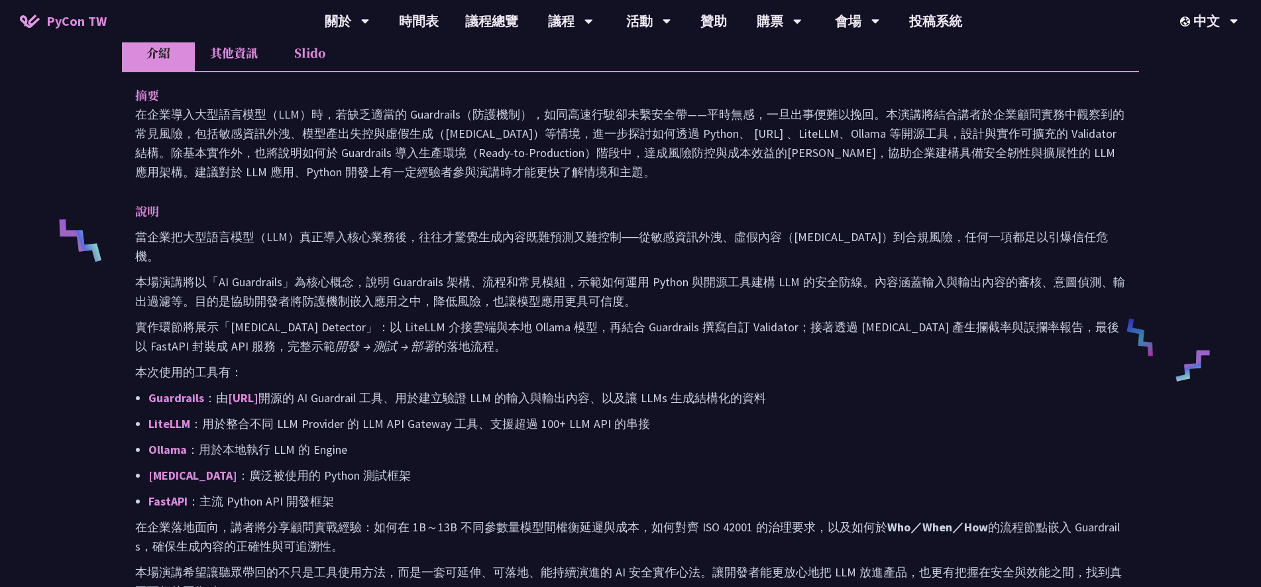
click at [507, 272] on p "本場演講將以「AI Guardrails」為核心概念，說明 Guardrails 架構、流程和常見模組，示範如何運用 Python 與開源工具建構 LLM 的…" at bounding box center [630, 291] width 991 height 38
click at [303, 42] on li "Slido" at bounding box center [309, 52] width 73 height 36
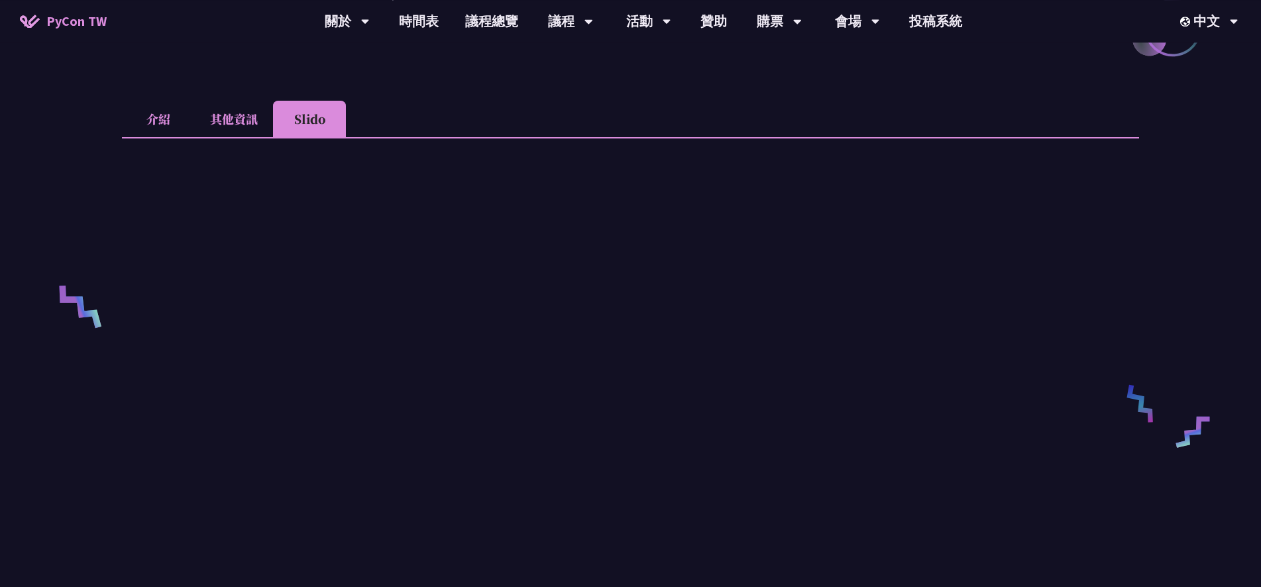
scroll to position [286, 0]
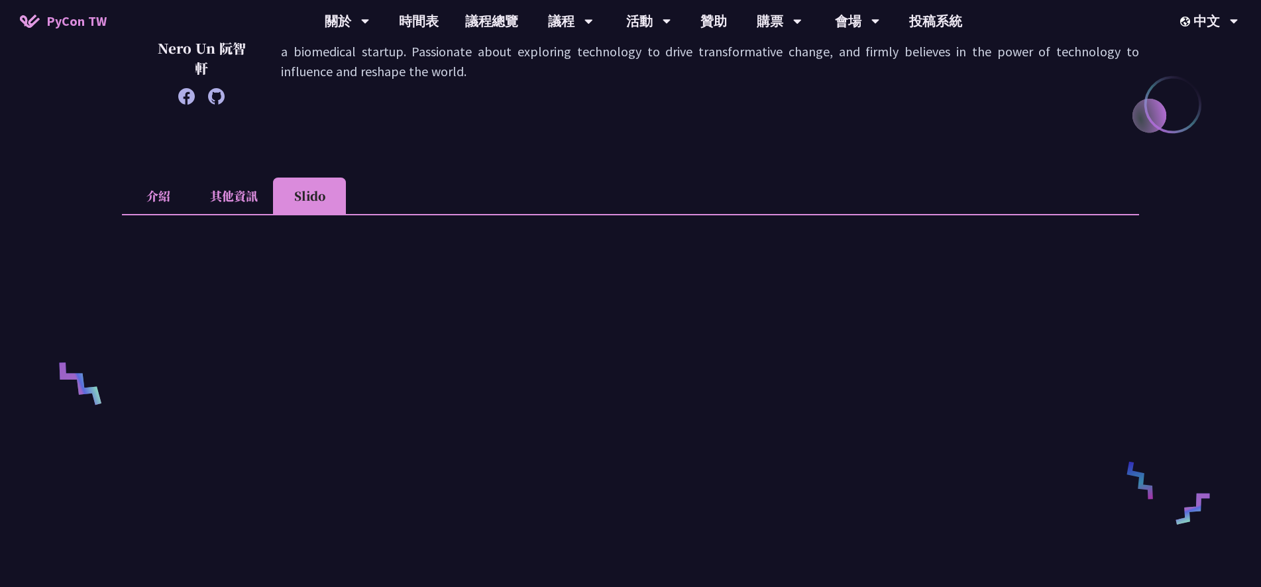
click at [238, 187] on li "其他資訊" at bounding box center [234, 196] width 78 height 36
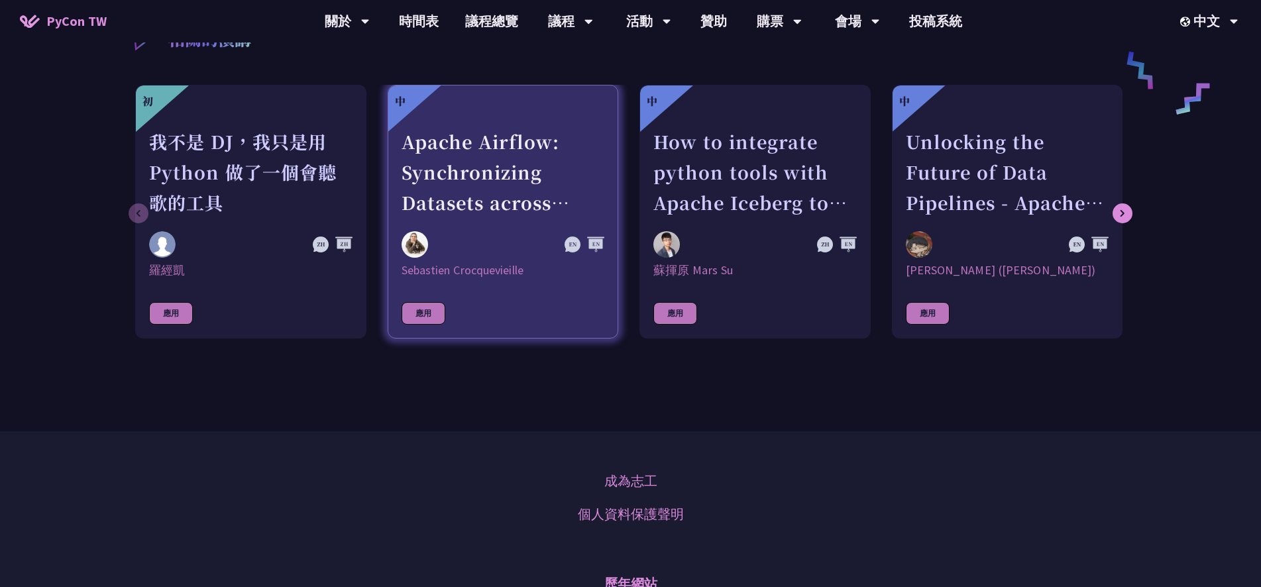
scroll to position [644, 0]
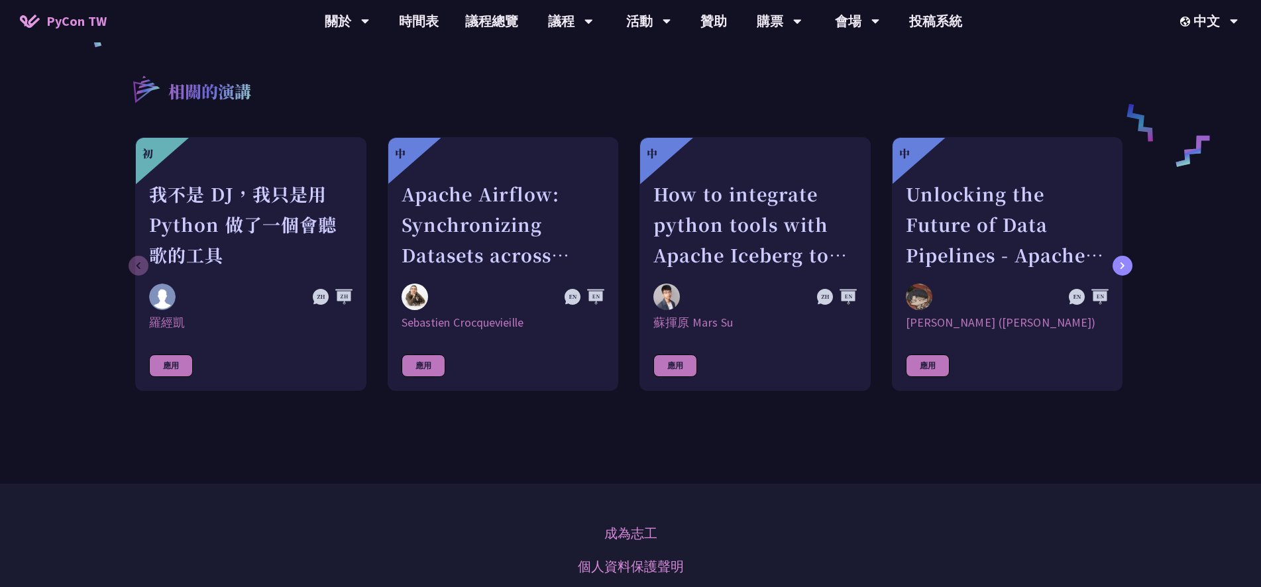
click at [1131, 268] on div at bounding box center [1122, 266] width 20 height 20
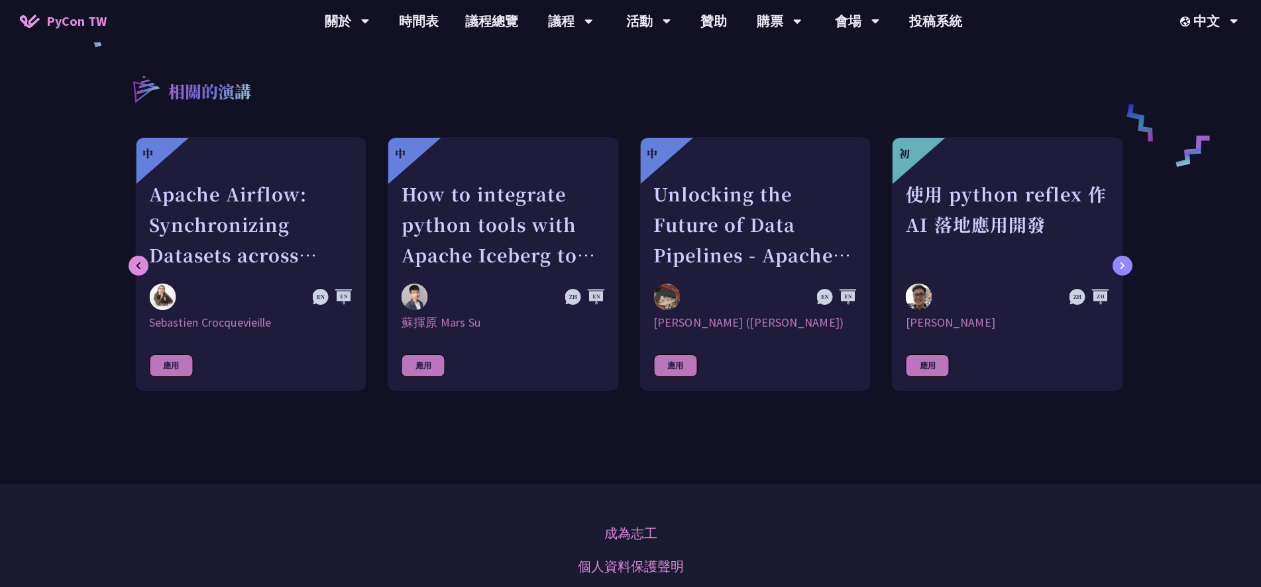
click at [1121, 268] on icon at bounding box center [1122, 265] width 4 height 7
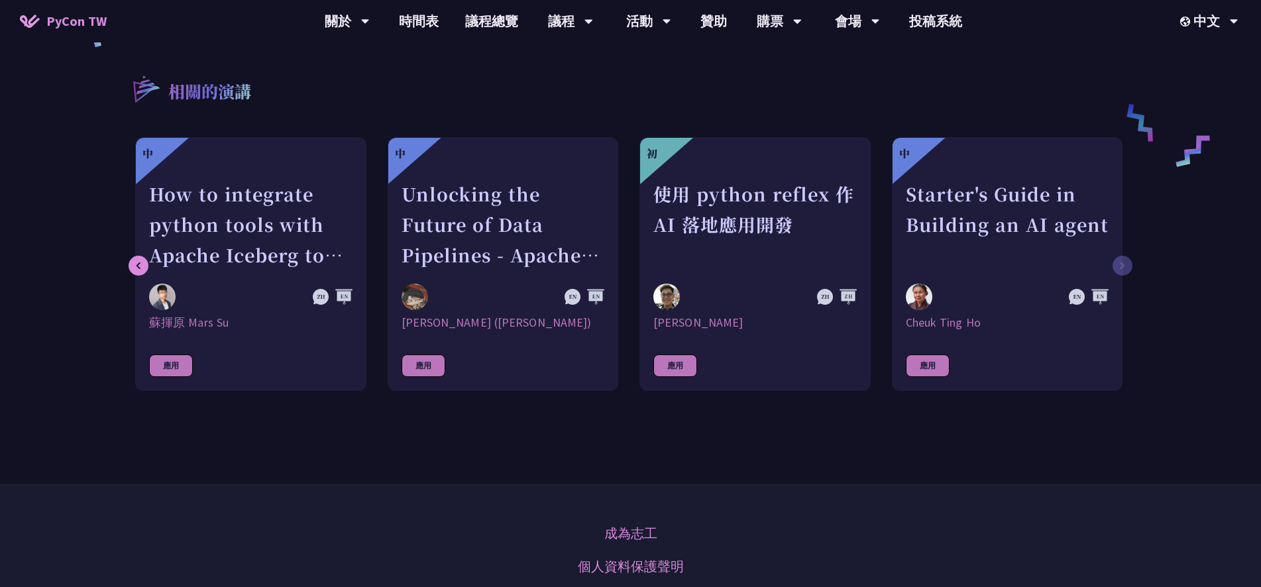
click at [1121, 268] on link "中 Starter's Guide in Building an AI agent Cheuk Ting Ho 應用" at bounding box center [1007, 264] width 231 height 254
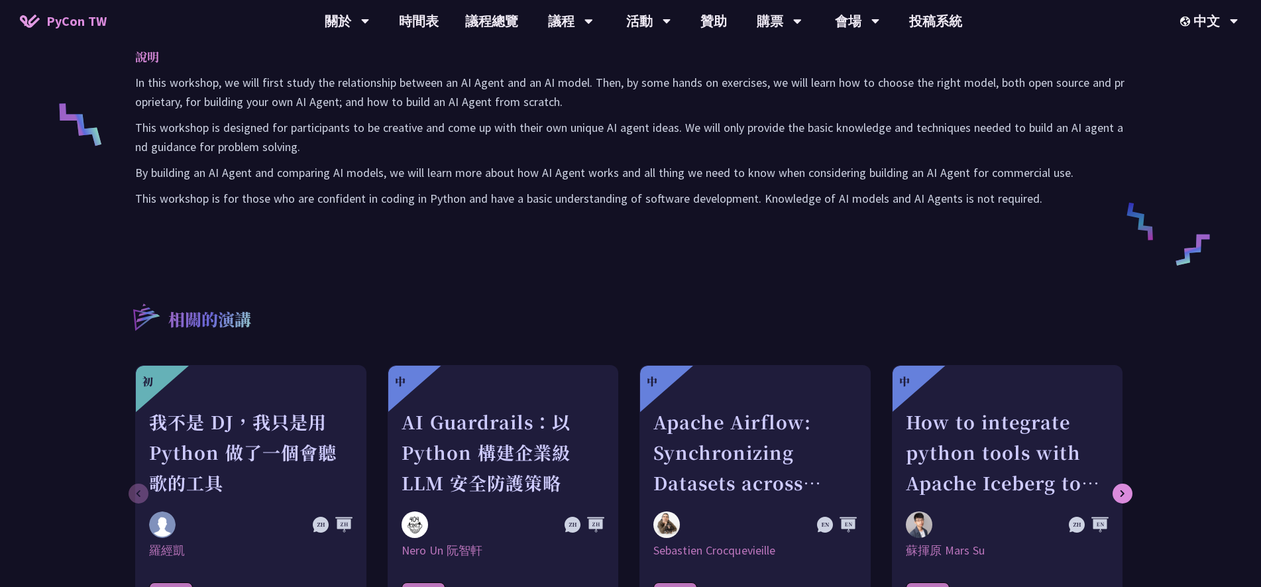
drag, startPoint x: 635, startPoint y: 261, endPoint x: 646, endPoint y: 262, distance: 10.7
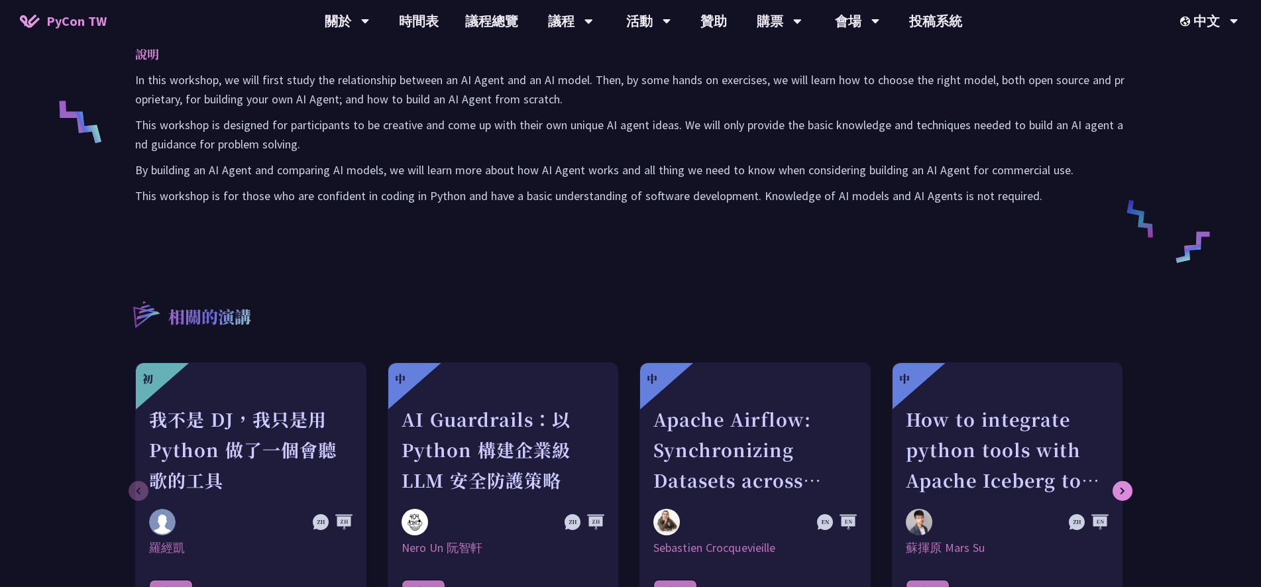
scroll to position [644, 0]
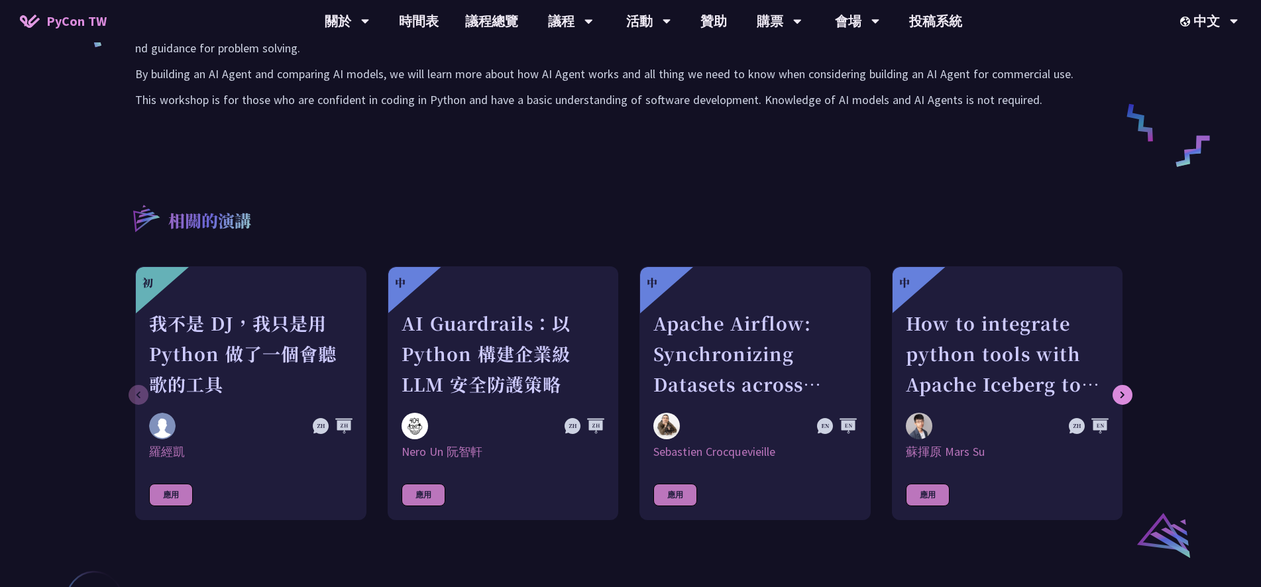
click at [576, 193] on div "相關的演講 初 我不是 DJ，我只是用 Python 做了一個會聽歌的工具 [PERSON_NAME]凱 應用 中 AI Guardrails：以 Pytho…" at bounding box center [630, 324] width 1017 height 311
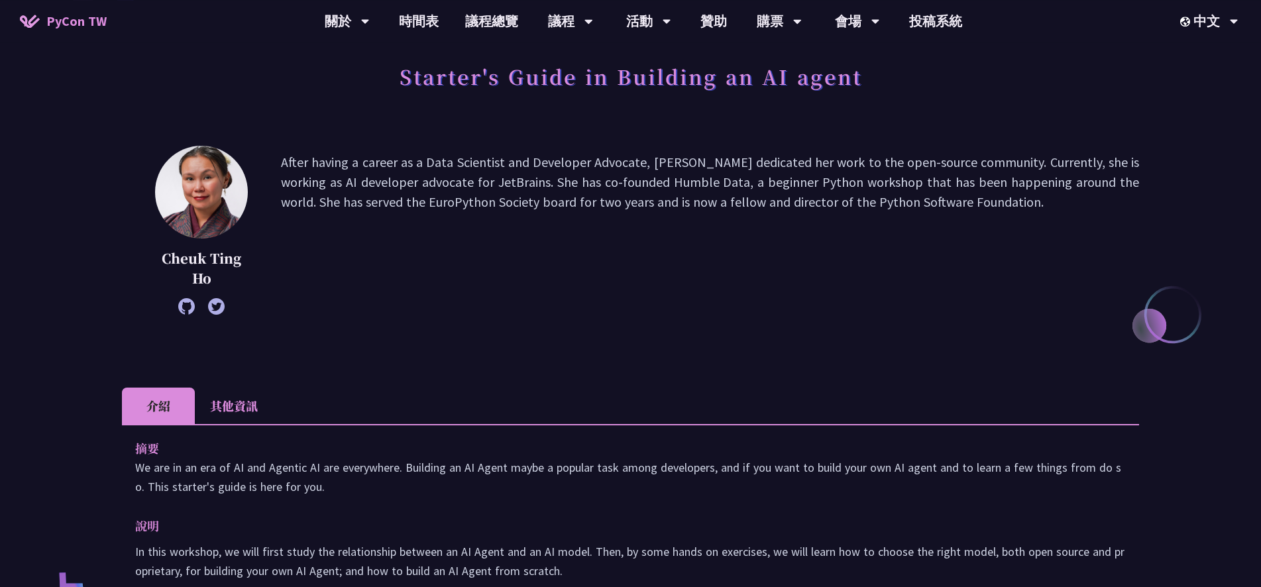
scroll to position [72, 0]
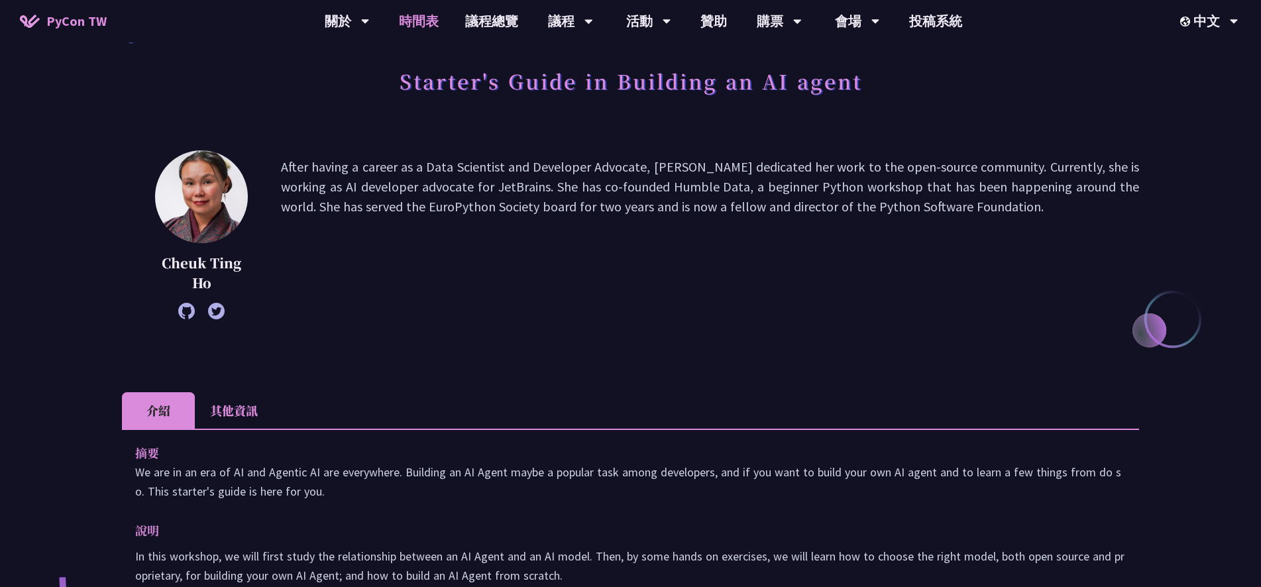
click at [408, 19] on link "時間表" at bounding box center [419, 21] width 66 height 42
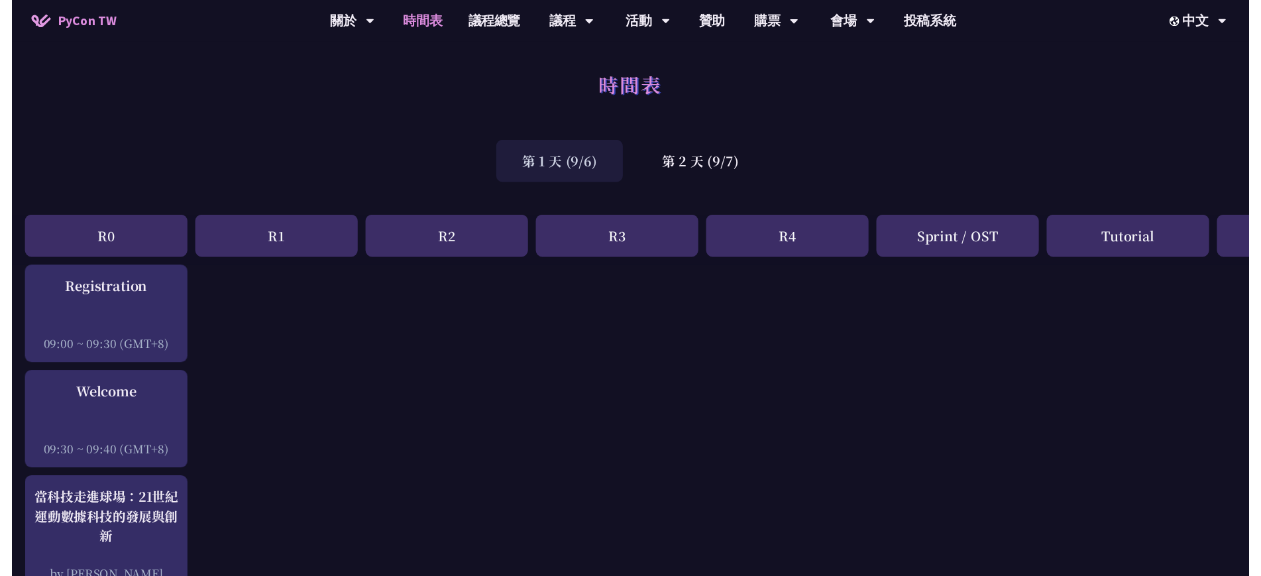
scroll to position [651, 0]
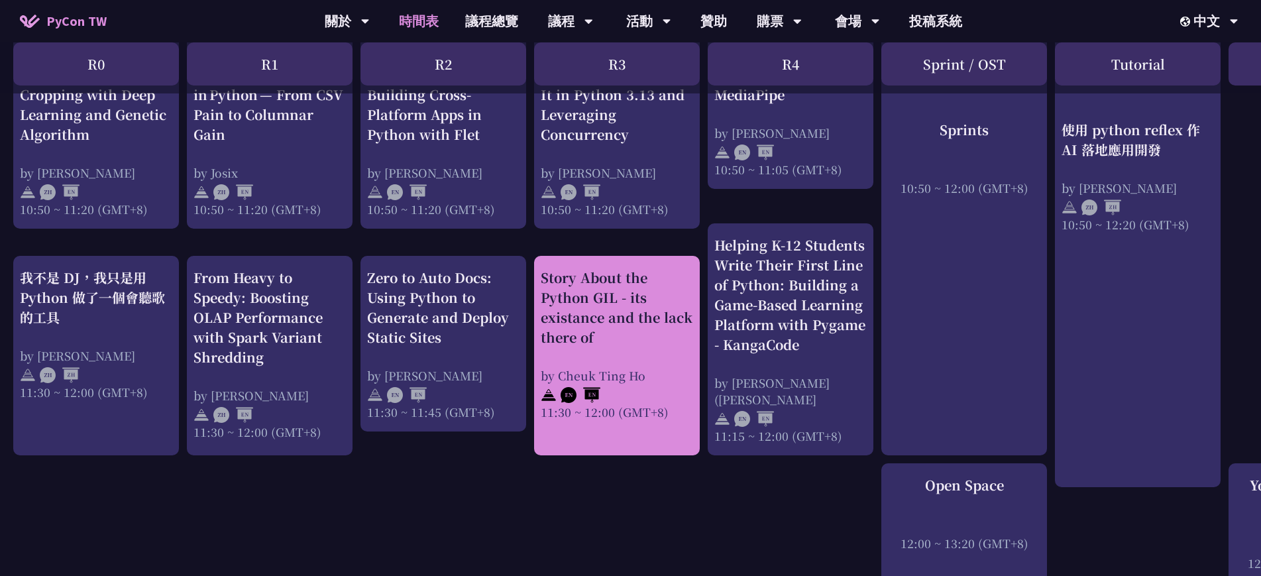
click at [634, 357] on div "Story About the Python GIL - its existance and the lack there of by [PERSON_NAM…" at bounding box center [617, 344] width 152 height 152
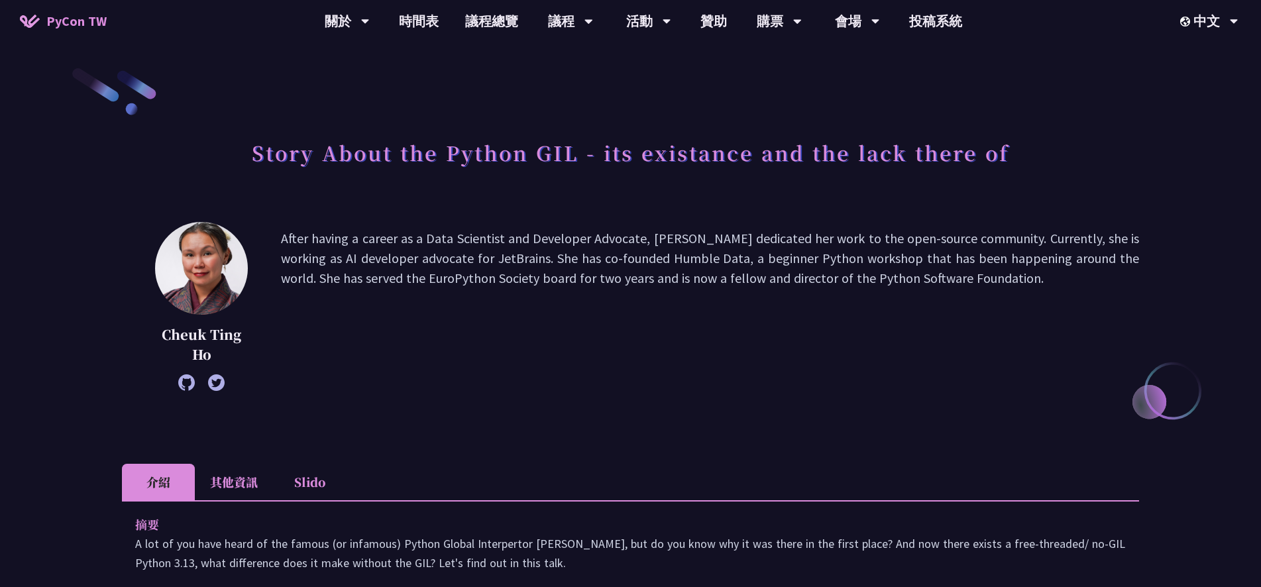
click at [460, 349] on p "After having a career as a Data Scientist and Developer Advocate, [PERSON_NAME]…" at bounding box center [710, 307] width 858 height 156
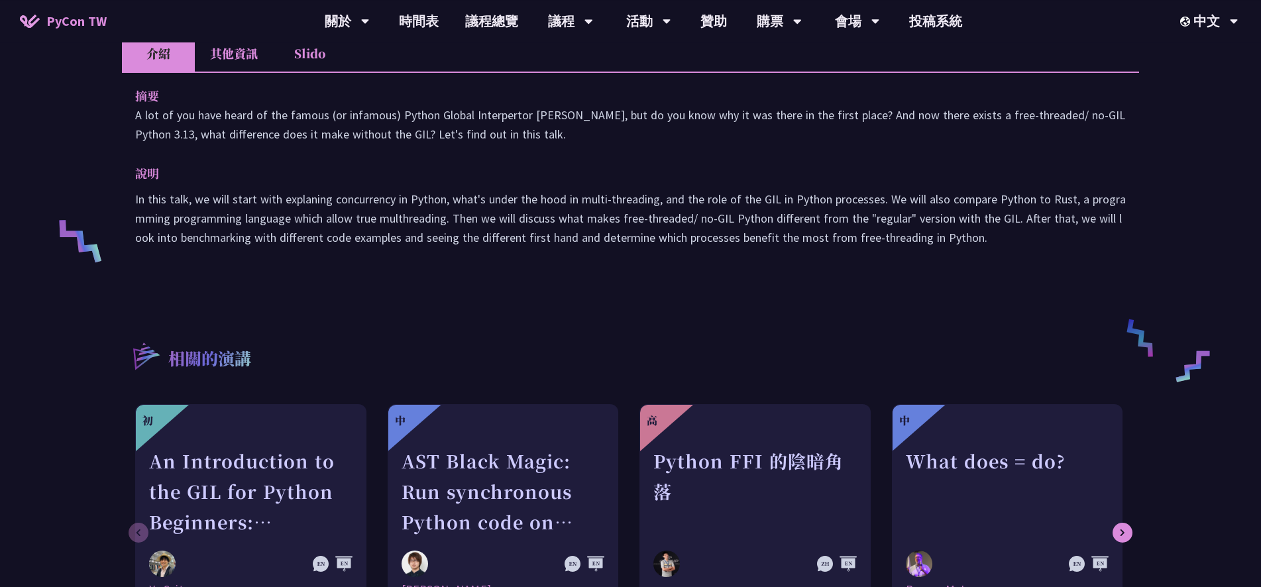
scroll to position [429, 0]
